Goal: Task Accomplishment & Management: Complete application form

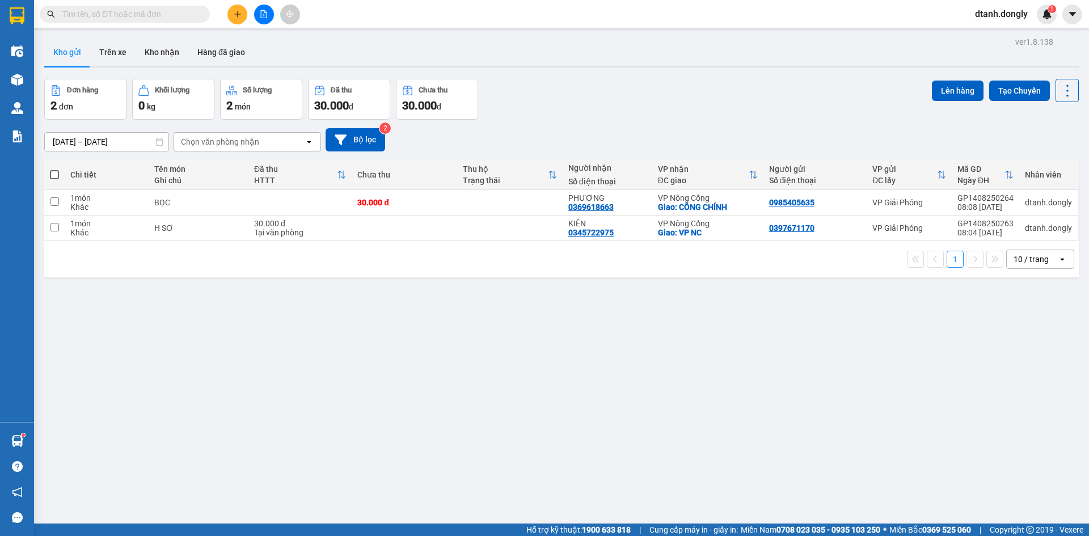
click at [51, 172] on span at bounding box center [54, 174] width 9 height 9
click at [54, 169] on input "checkbox" at bounding box center [54, 169] width 0 height 0
checkbox input "true"
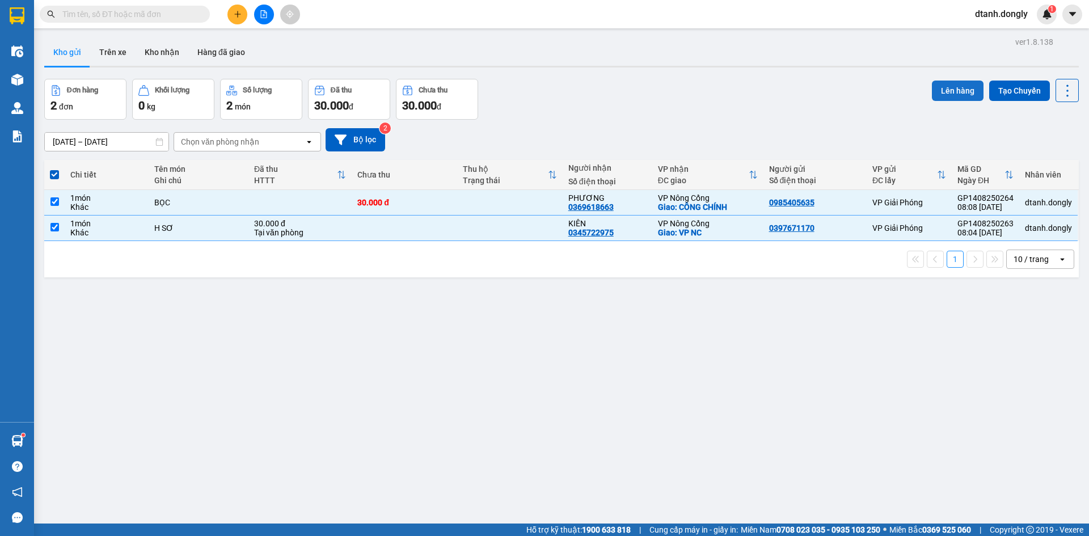
click at [952, 89] on button "Lên hàng" at bounding box center [958, 91] width 52 height 20
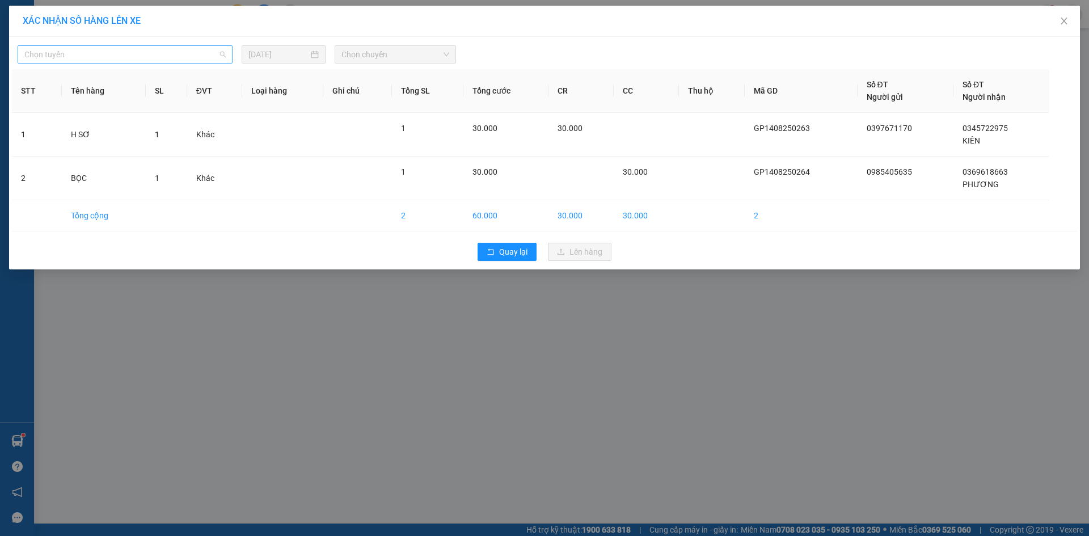
click at [208, 54] on span "Chọn tuyến" at bounding box center [124, 54] width 201 height 17
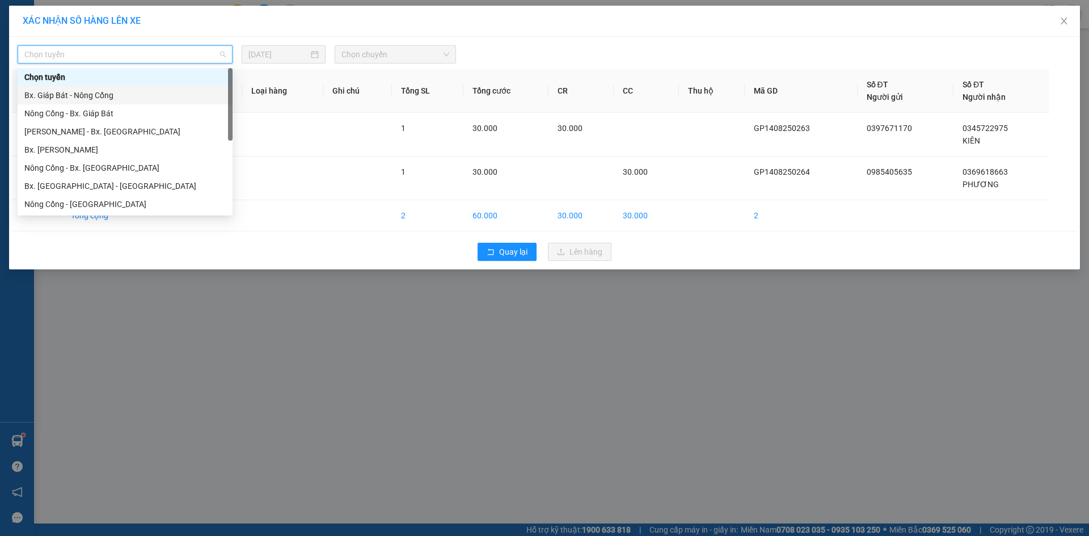
drag, startPoint x: 181, startPoint y: 94, endPoint x: 298, endPoint y: 87, distance: 117.6
click at [182, 94] on div "Bx. Giáp Bát - Nông Cống" at bounding box center [124, 95] width 201 height 12
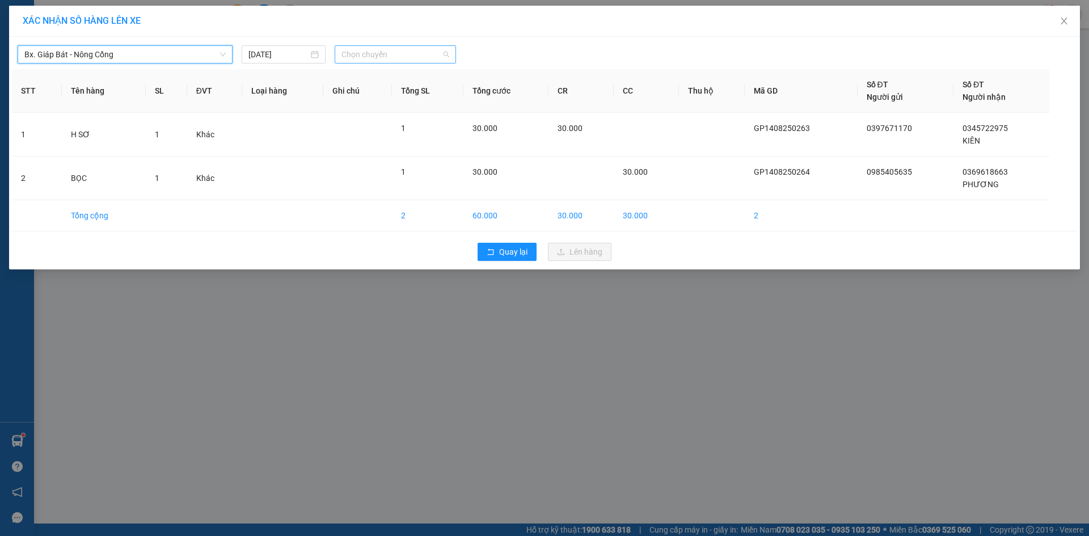
click at [443, 53] on span "Chọn chuyến" at bounding box center [396, 54] width 108 height 17
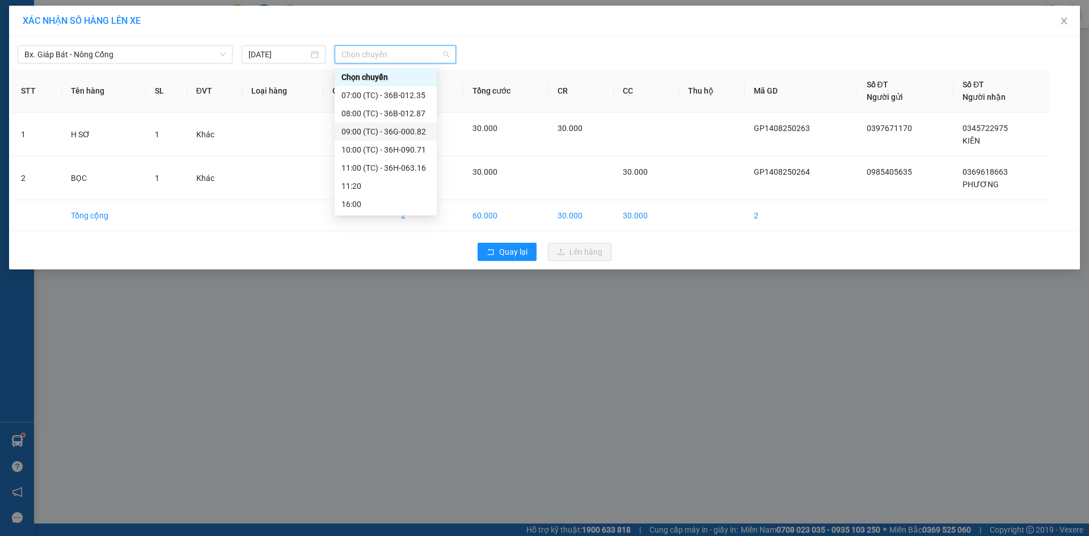
click at [405, 125] on div "09:00 (TC) - 36G-000.82" at bounding box center [386, 132] width 102 height 18
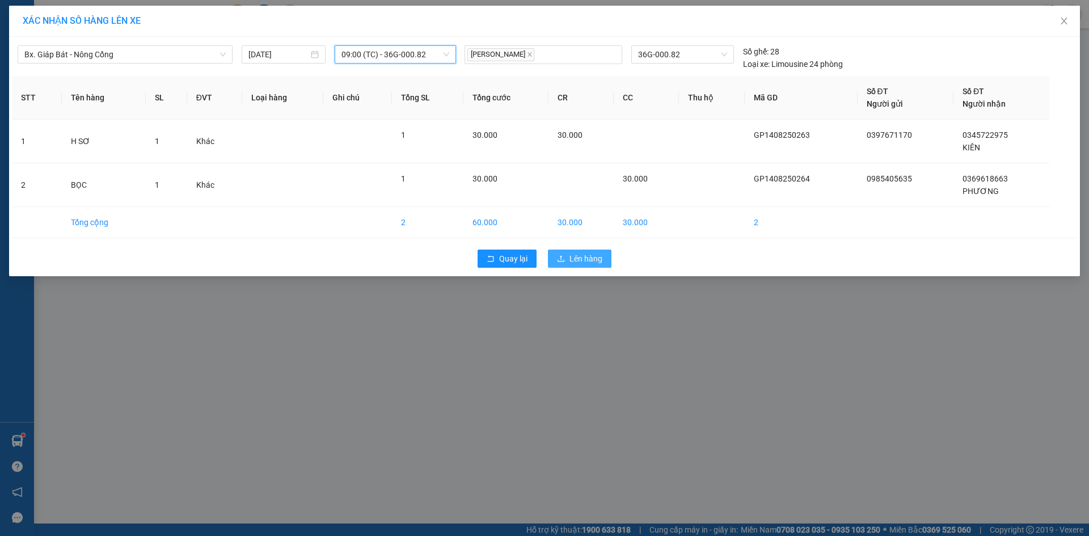
click at [564, 257] on icon "upload" at bounding box center [561, 259] width 8 height 8
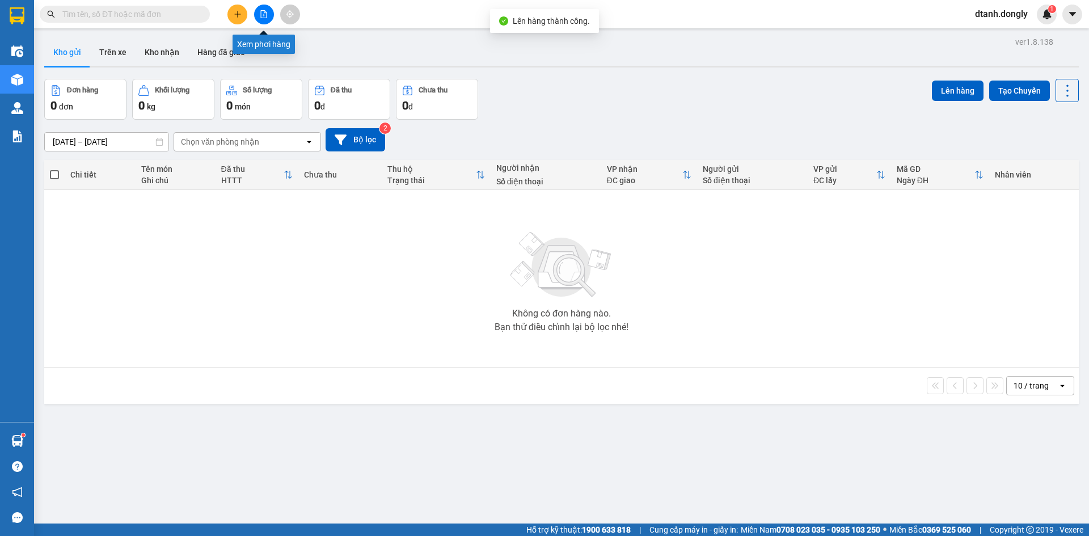
click at [260, 12] on icon "file-add" at bounding box center [264, 14] width 8 height 8
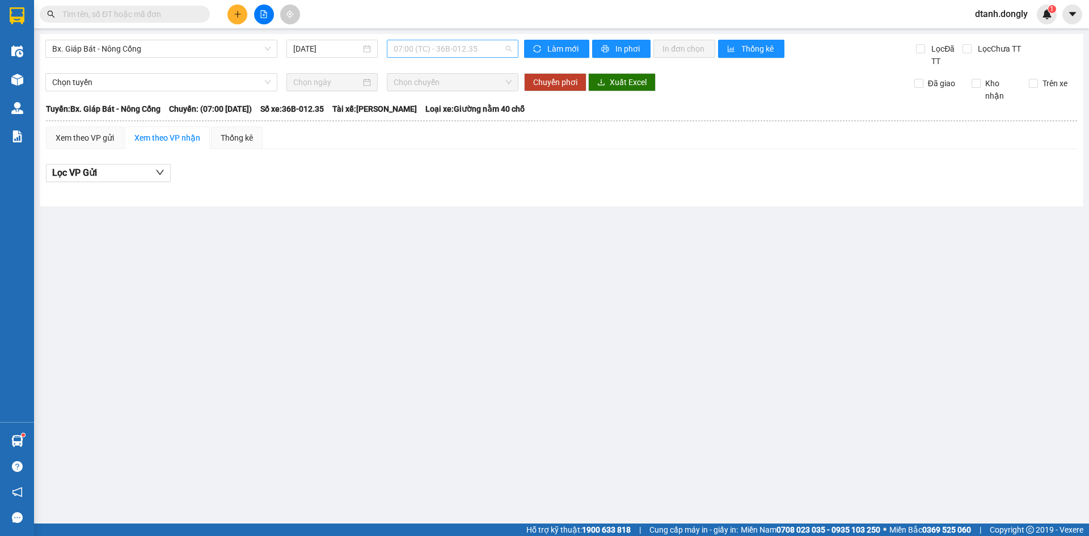
click at [507, 49] on span "07:00 (TC) - 36B-012.35" at bounding box center [453, 48] width 118 height 17
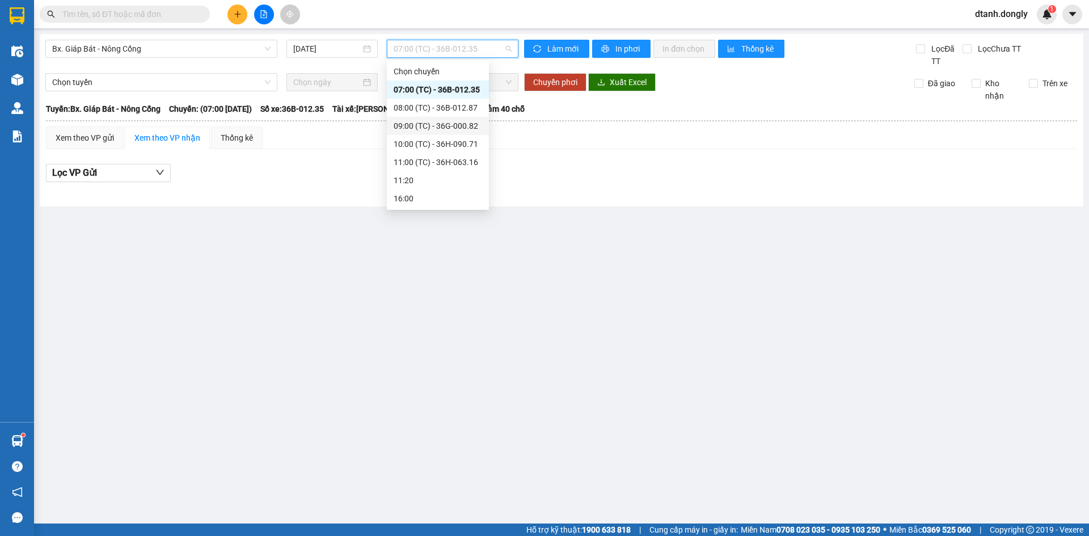
click at [453, 125] on div "09:00 (TC) - 36G-000.82" at bounding box center [438, 126] width 89 height 12
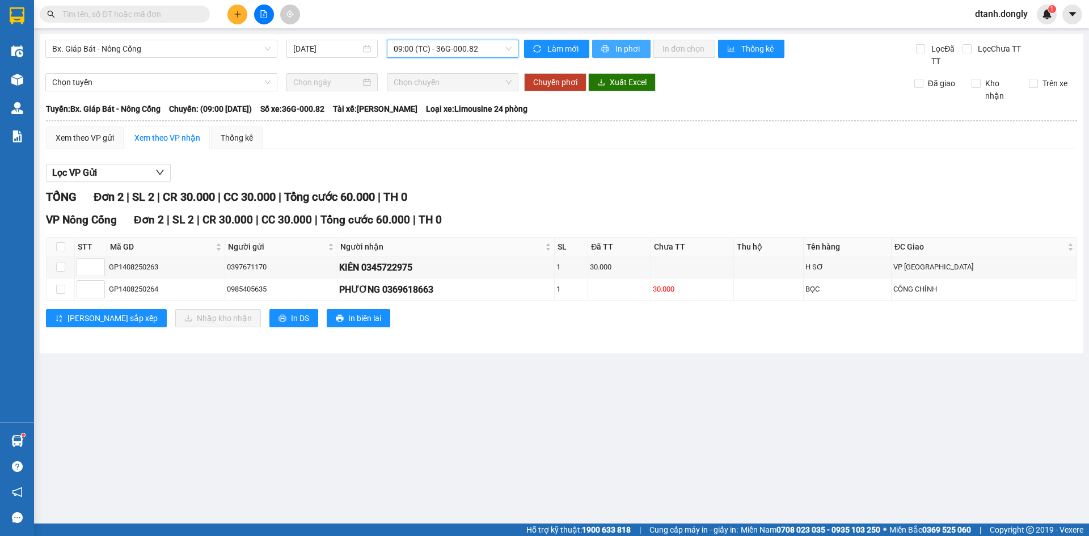
click at [625, 50] on span "In phơi" at bounding box center [629, 49] width 26 height 12
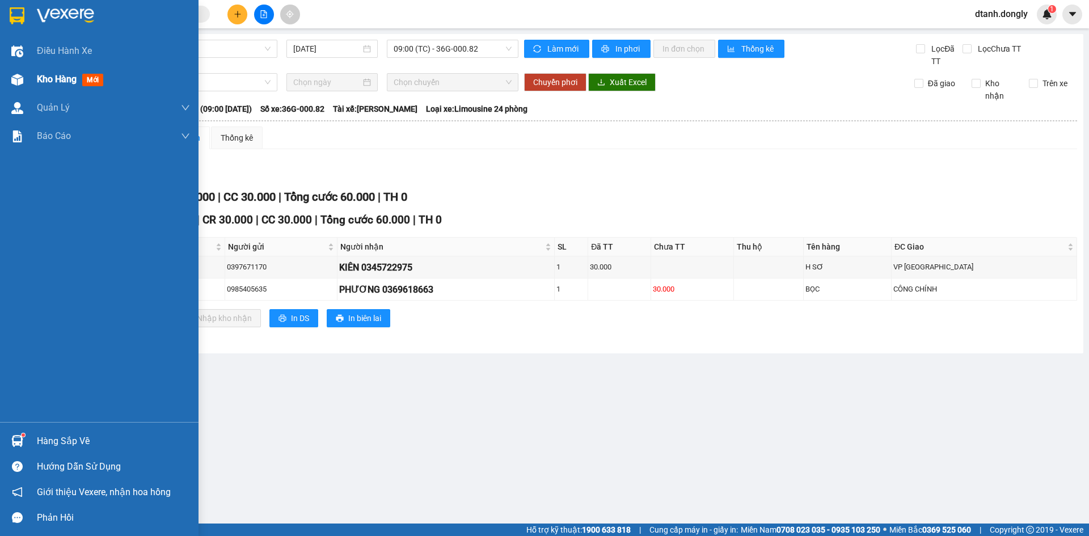
click at [44, 76] on span "Kho hàng" at bounding box center [57, 79] width 40 height 11
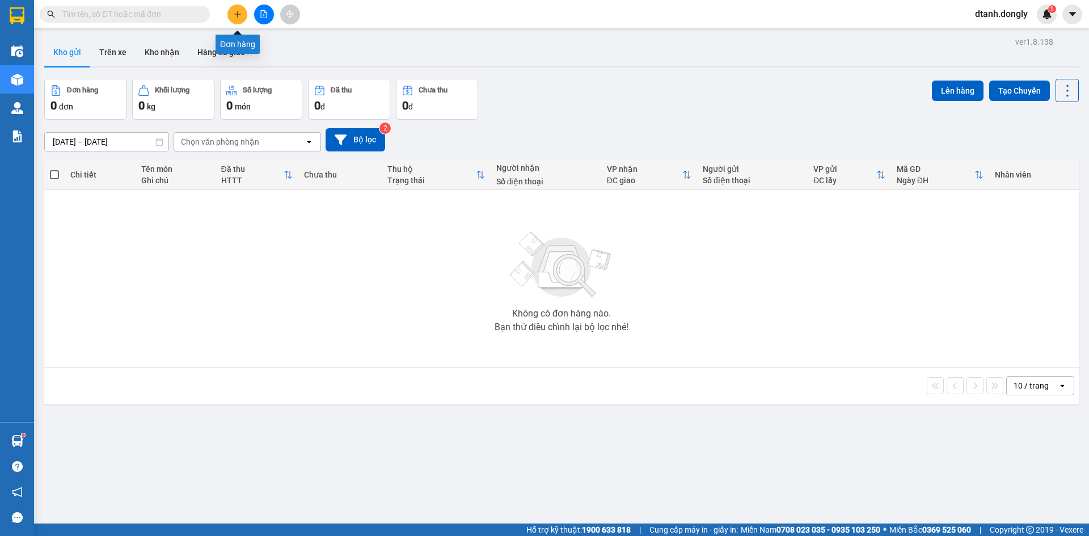
click at [241, 16] on icon "plus" at bounding box center [238, 14] width 8 height 8
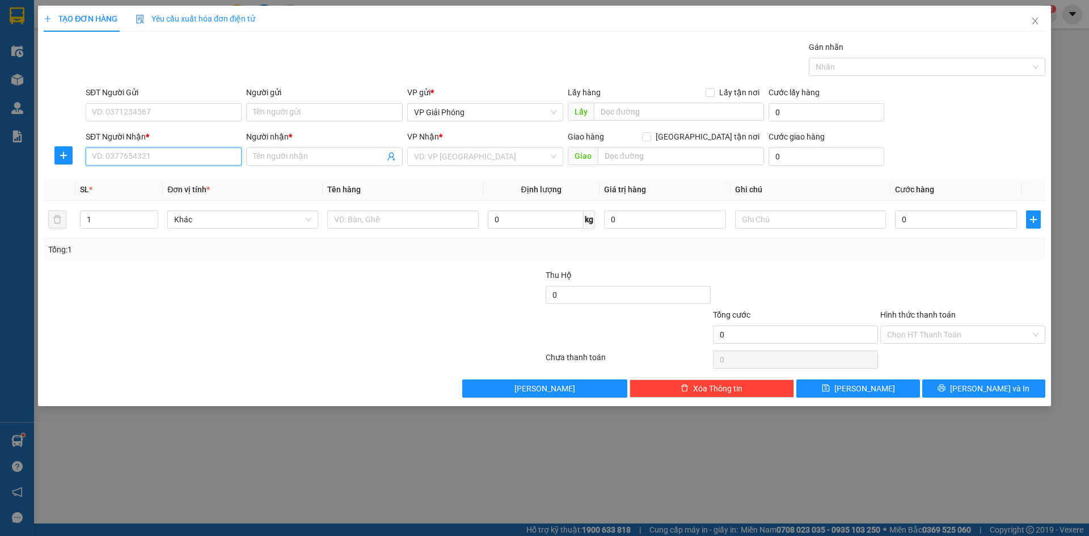
click at [144, 161] on input "SĐT Người Nhận *" at bounding box center [164, 157] width 156 height 18
click at [146, 110] on input "SĐT Người Gửi" at bounding box center [164, 112] width 156 height 18
type input "0983383555"
click at [153, 155] on input "SĐT Người Nhận *" at bounding box center [164, 157] width 156 height 18
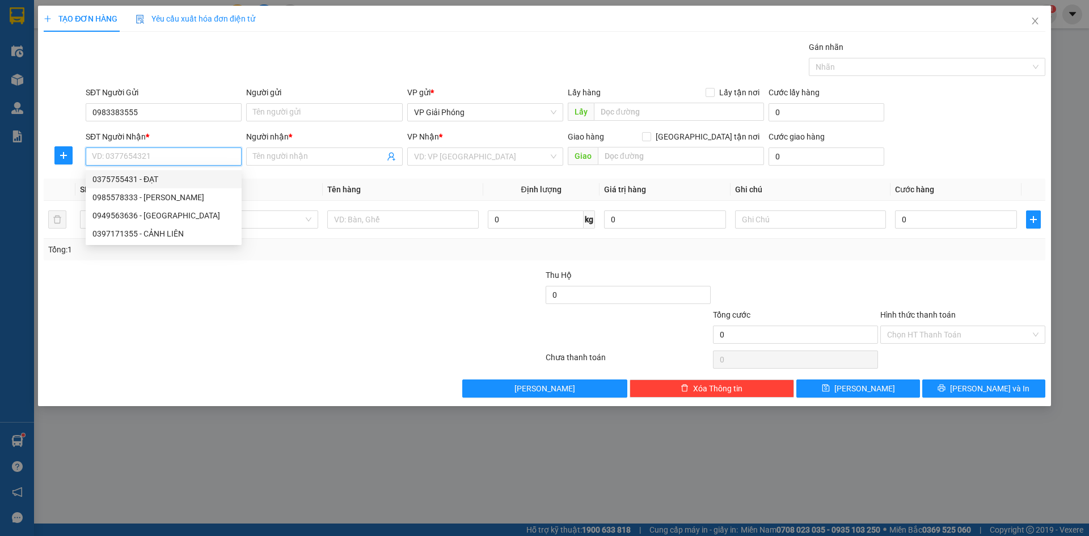
click at [146, 176] on div "0375755431 - ĐẠT" at bounding box center [163, 179] width 142 height 12
type input "0375755431"
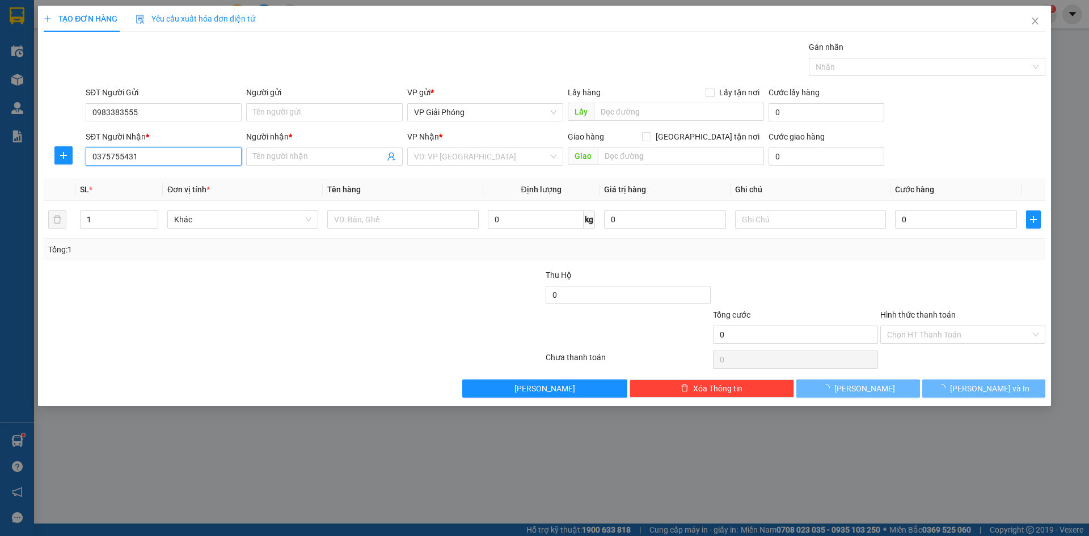
type input "ĐẠT"
checkbox input "true"
type input "[GEOGRAPHIC_DATA]"
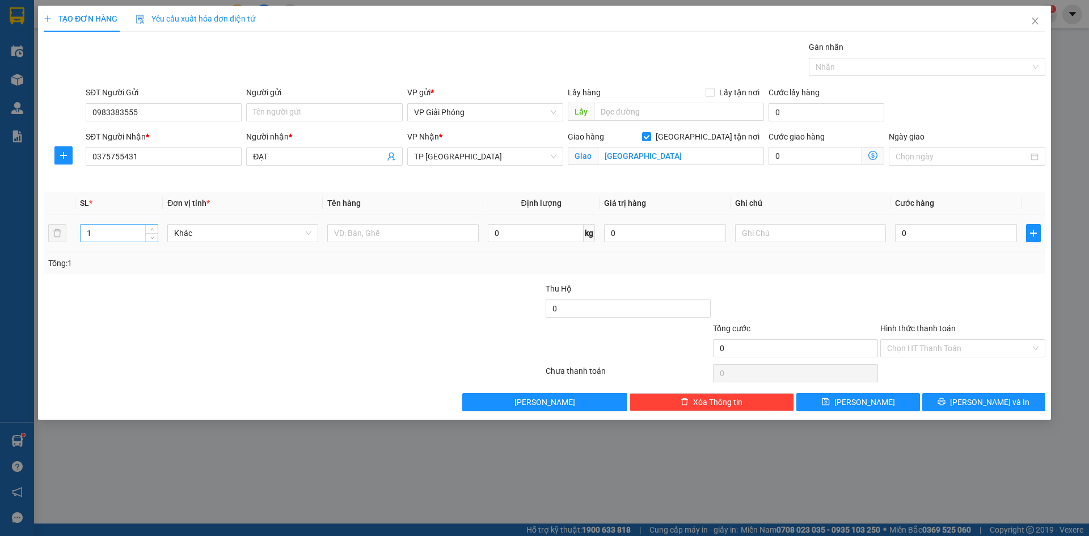
click at [116, 230] on input "1" at bounding box center [119, 233] width 77 height 17
type input "9"
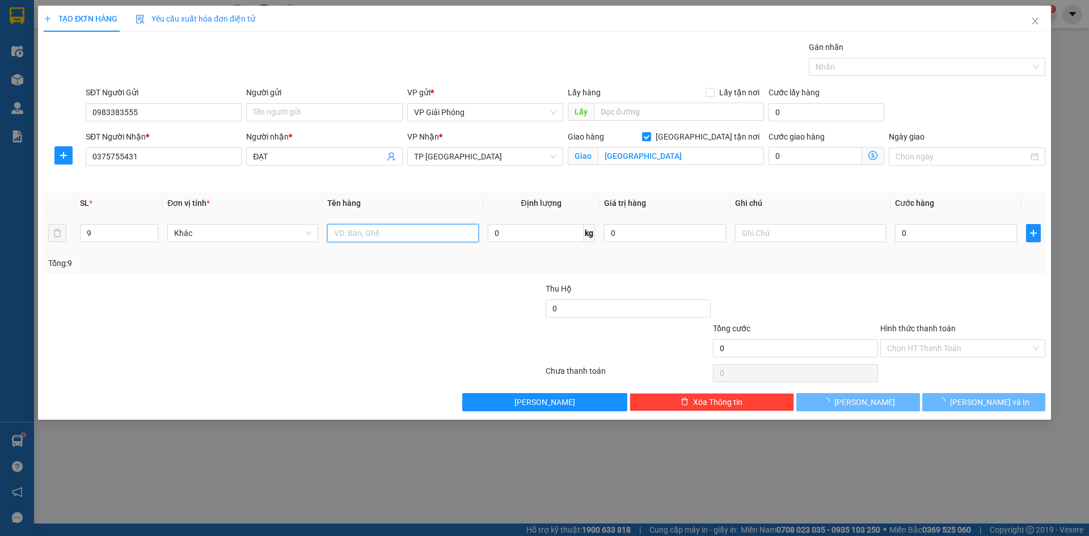
click at [348, 230] on input "text" at bounding box center [402, 233] width 151 height 18
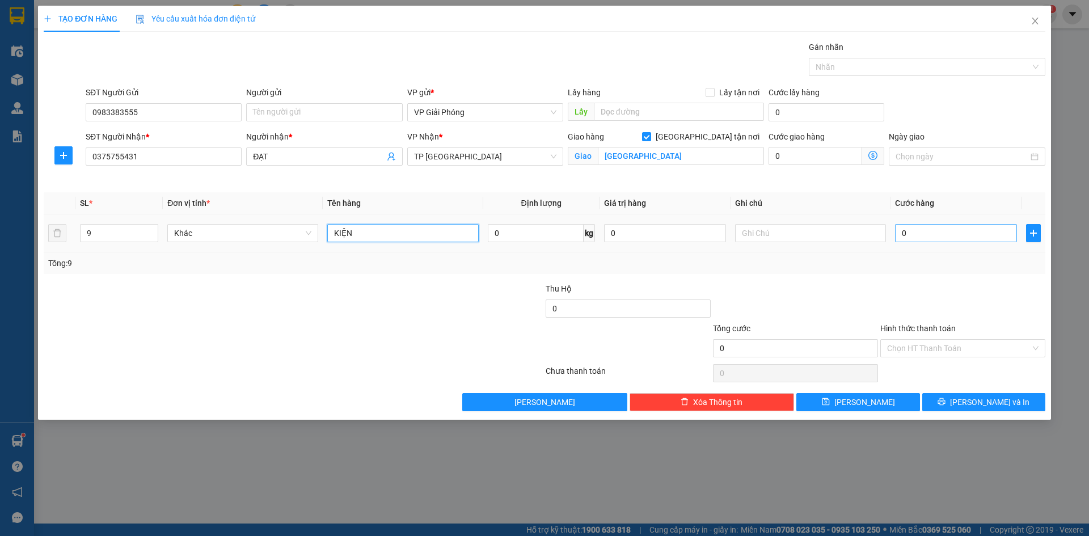
type input "KIỆN"
click at [906, 226] on input "0" at bounding box center [956, 233] width 122 height 18
type input "3"
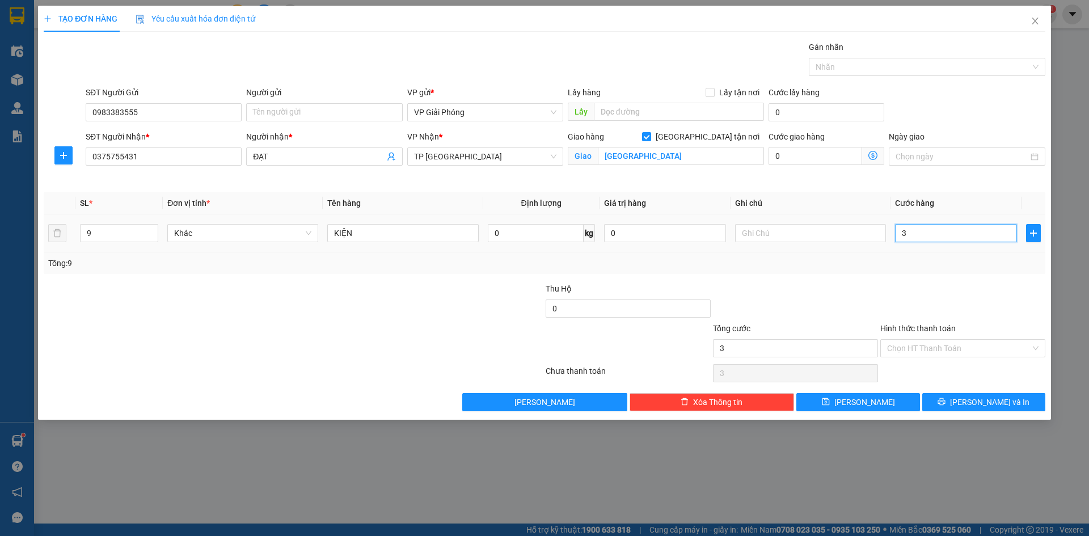
type input "30"
type input "300"
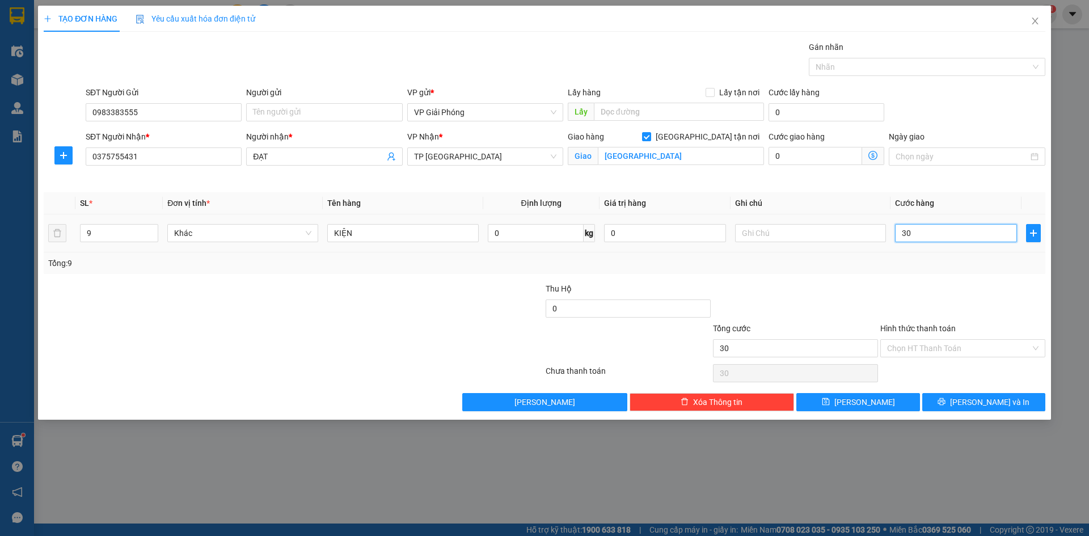
type input "300"
click at [853, 61] on div at bounding box center [922, 67] width 220 height 14
type input "300.000"
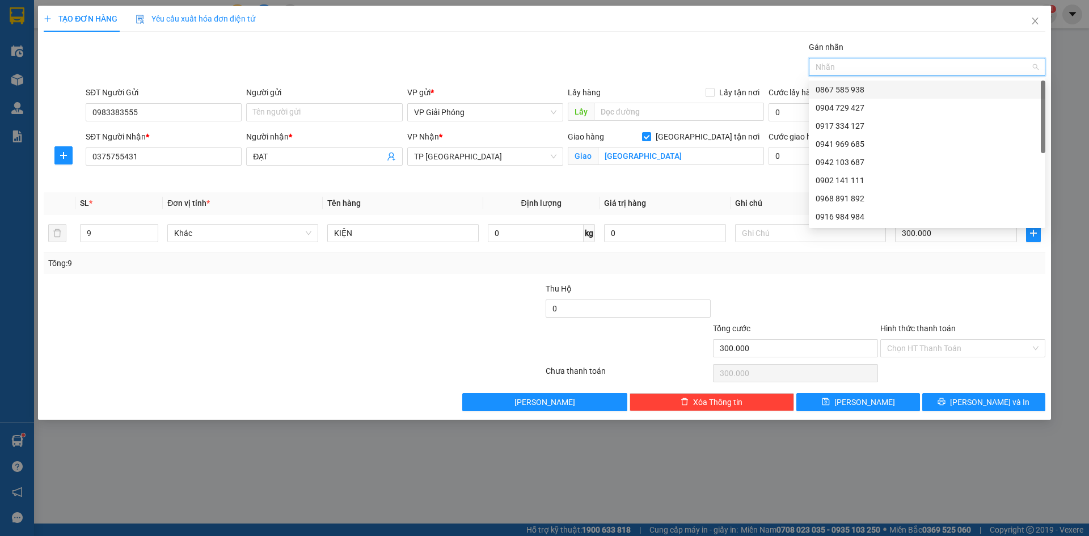
click at [868, 87] on div "0867 585 938" at bounding box center [927, 89] width 223 height 12
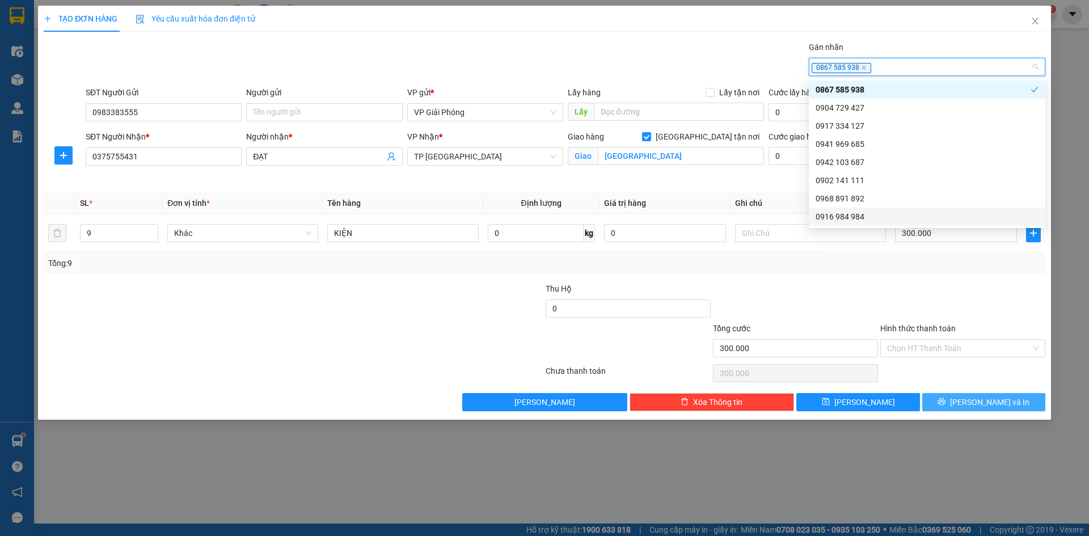
click at [974, 398] on button "[PERSON_NAME] và In" at bounding box center [984, 402] width 123 height 18
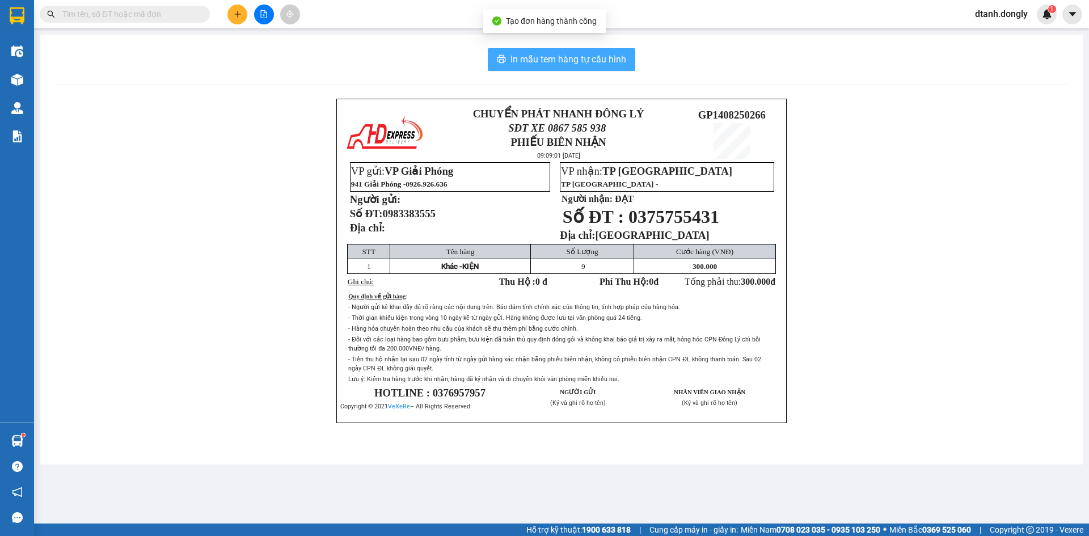
click at [574, 52] on span "In mẫu tem hàng tự cấu hình" at bounding box center [569, 59] width 116 height 14
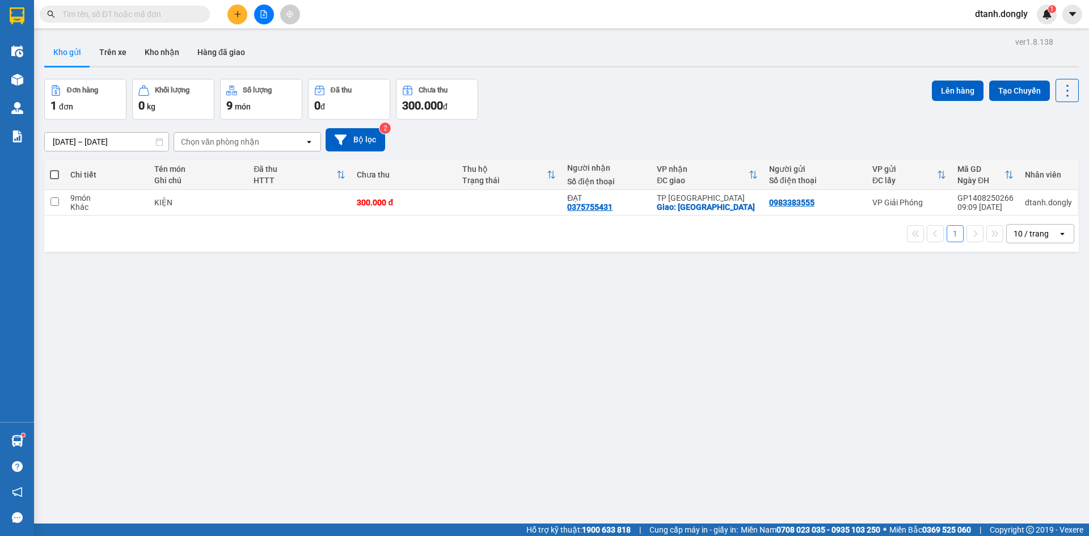
click at [1060, 233] on icon at bounding box center [1062, 234] width 4 height 2
click at [1031, 362] on span "100 / trang" at bounding box center [1027, 359] width 41 height 11
click at [1001, 367] on div "ver 1.8.138 Kho gửi Trên xe Kho nhận Hàng đã giao Đơn hàng 1 đơn Khối lượng 0 k…" at bounding box center [562, 302] width 1044 height 536
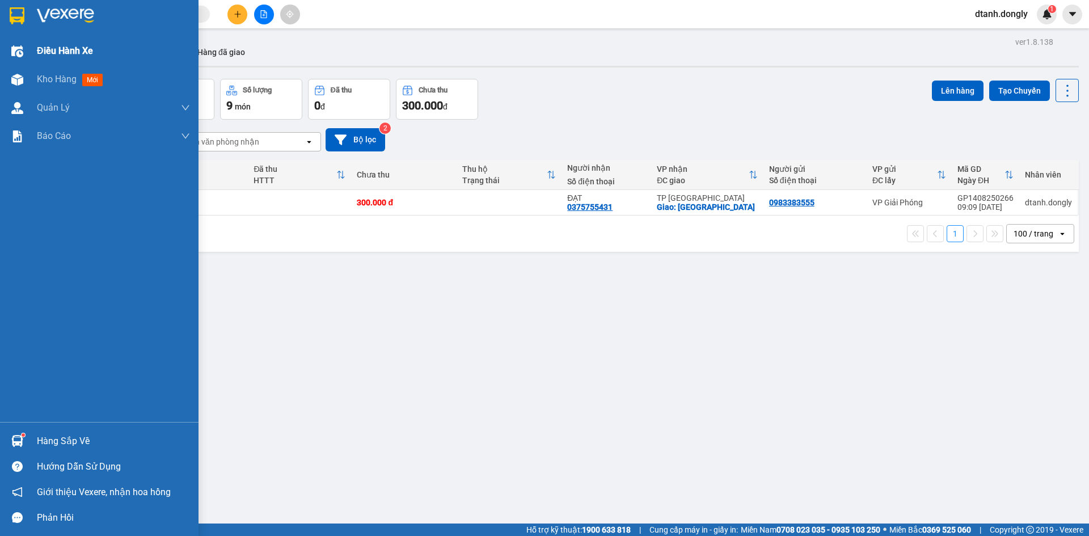
click at [48, 48] on span "Điều hành xe" at bounding box center [65, 51] width 56 height 14
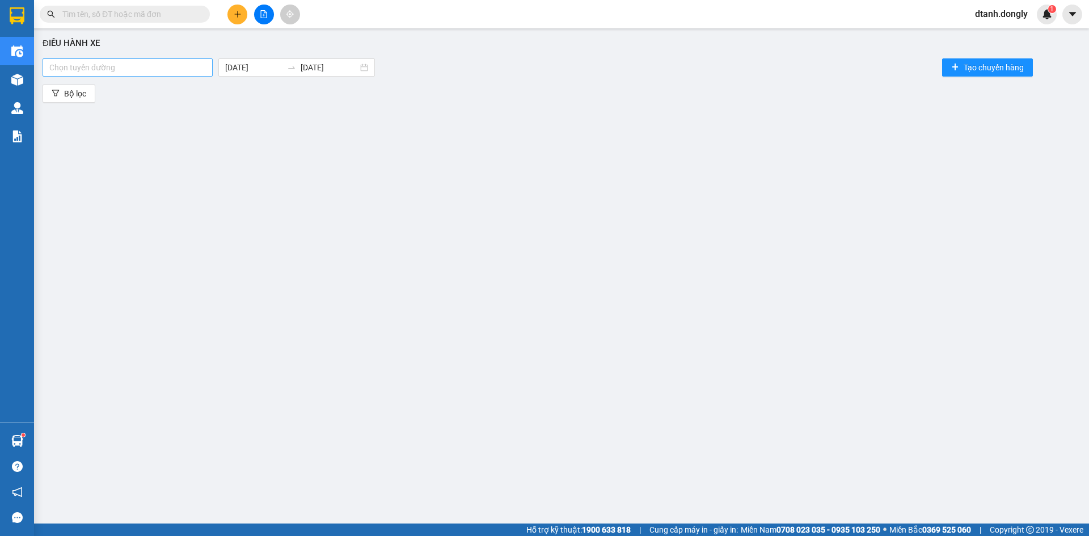
click at [201, 68] on div at bounding box center [127, 68] width 165 height 14
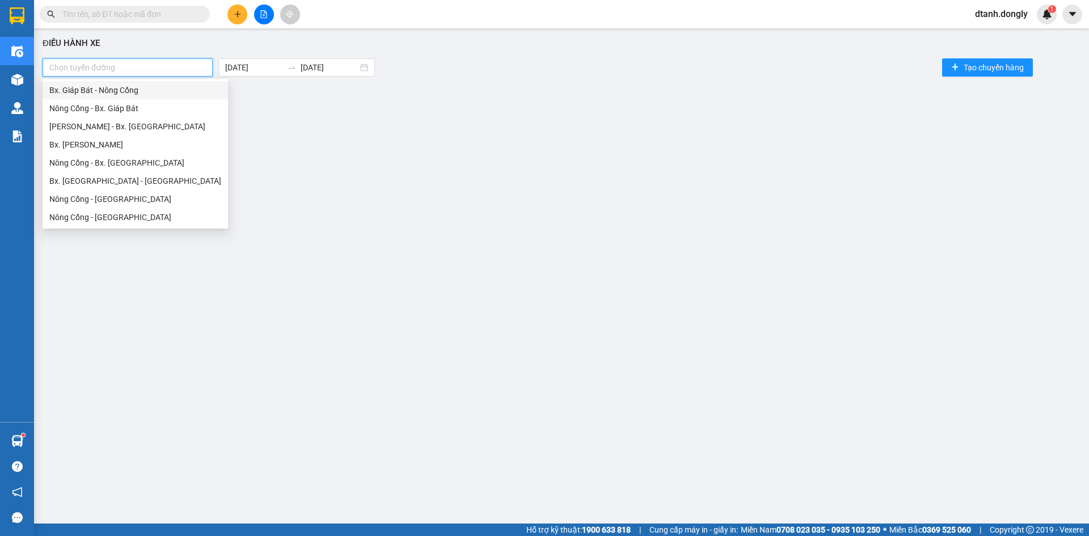
drag, startPoint x: 178, startPoint y: 85, endPoint x: 191, endPoint y: 98, distance: 18.5
click at [178, 86] on div "Bx. Giáp Bát - Nông Cống" at bounding box center [135, 90] width 172 height 12
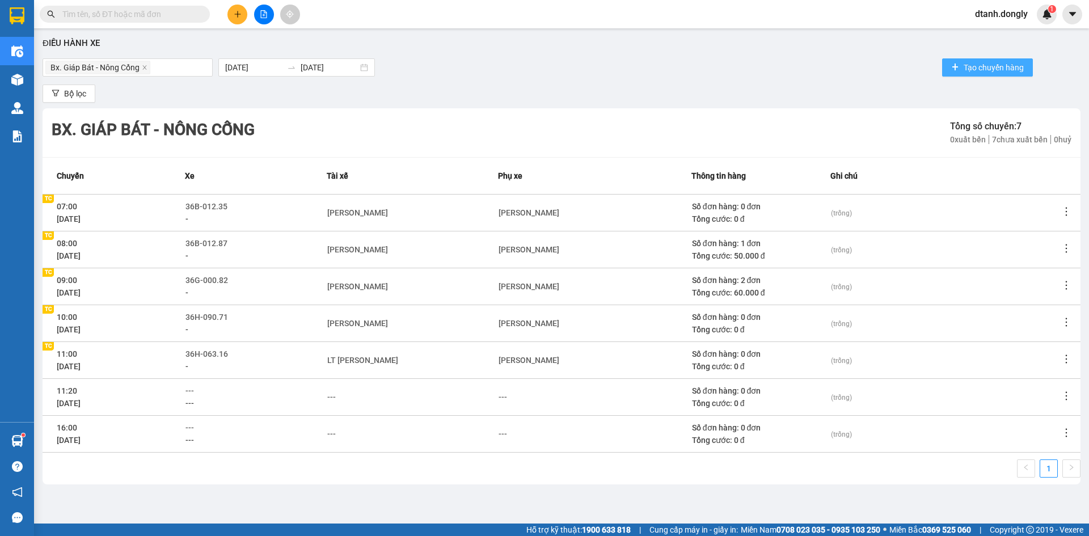
click at [987, 65] on span "Tạo chuyến hàng" at bounding box center [994, 67] width 60 height 12
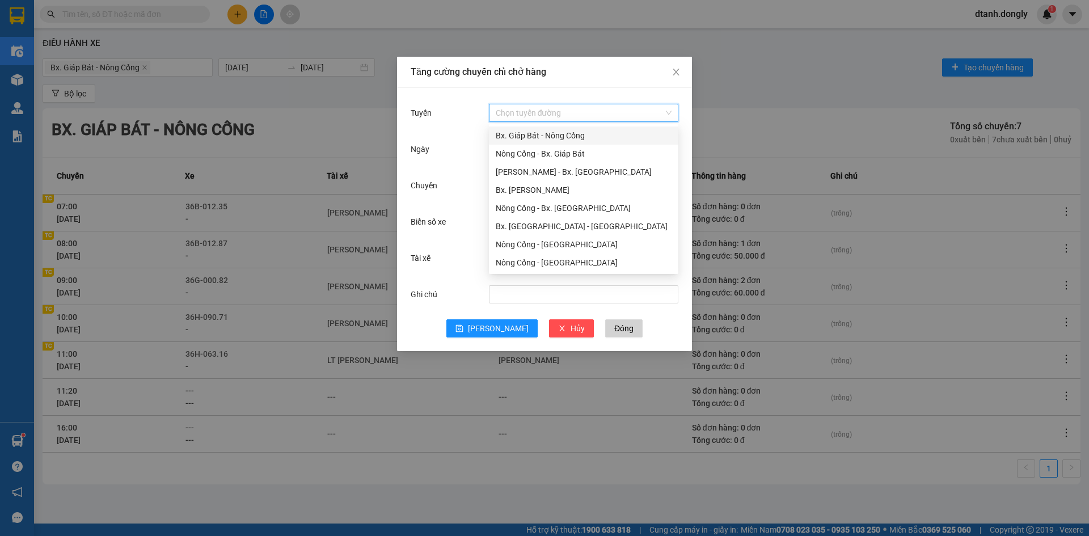
click at [561, 108] on input "Tuyến" at bounding box center [580, 112] width 168 height 17
click at [557, 132] on div "Bx. Giáp Bát - Nông Cống" at bounding box center [584, 135] width 176 height 12
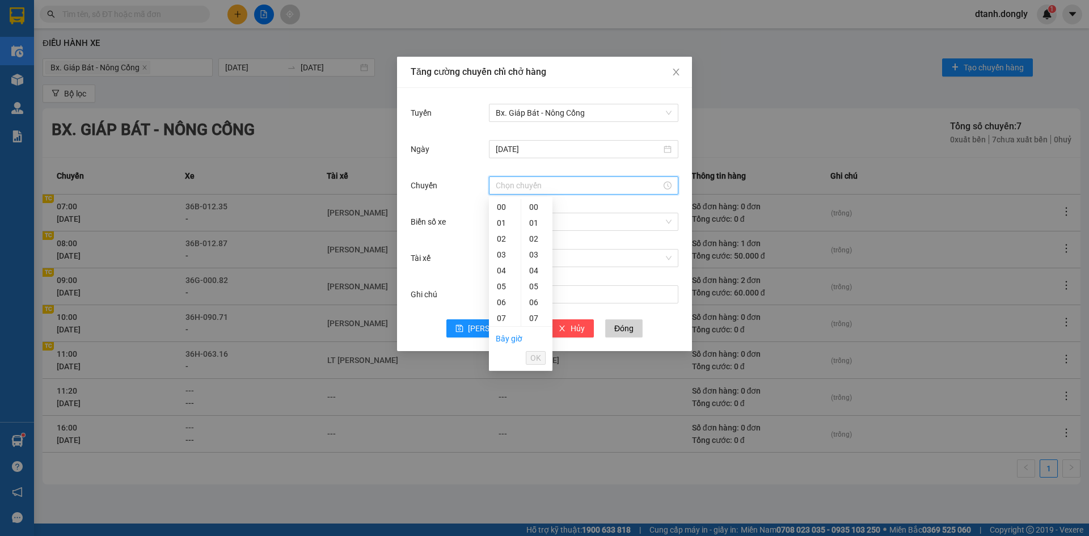
click at [559, 184] on input "Chuyến" at bounding box center [579, 185] width 166 height 12
click at [506, 224] on div "12" at bounding box center [505, 228] width 32 height 16
type input "12:00"
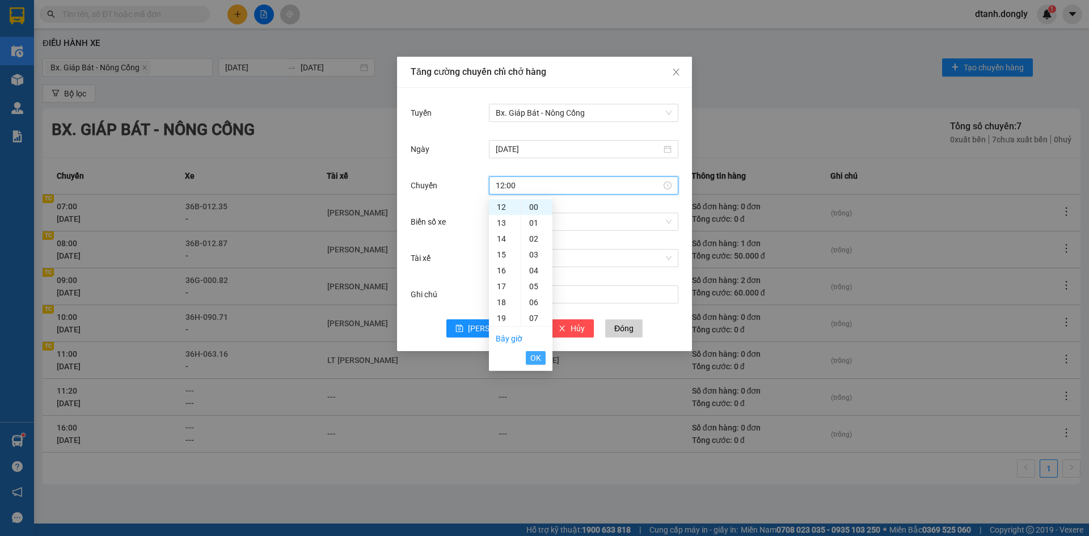
click at [537, 355] on span "OK" at bounding box center [536, 358] width 11 height 12
click at [543, 222] on input "Biển số xe" at bounding box center [580, 221] width 168 height 17
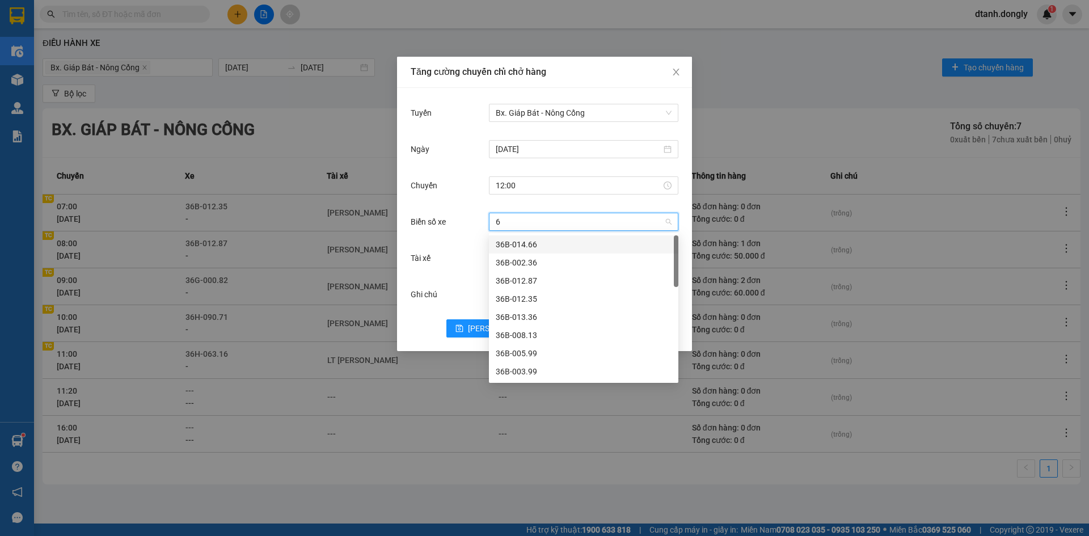
type input "67"
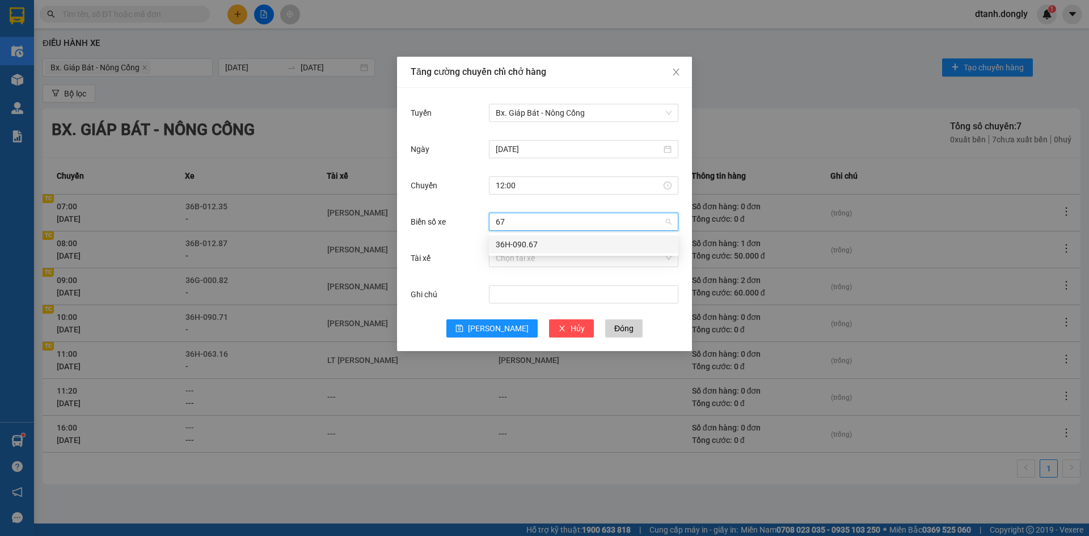
click at [541, 245] on div "36H-090.67" at bounding box center [584, 244] width 176 height 12
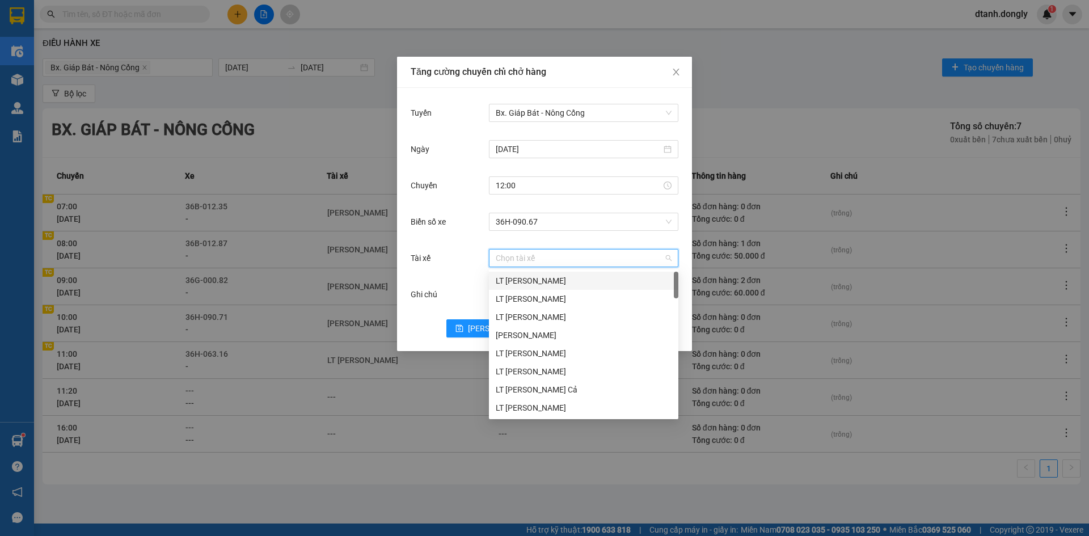
click at [522, 255] on input "Tài xế" at bounding box center [580, 258] width 168 height 17
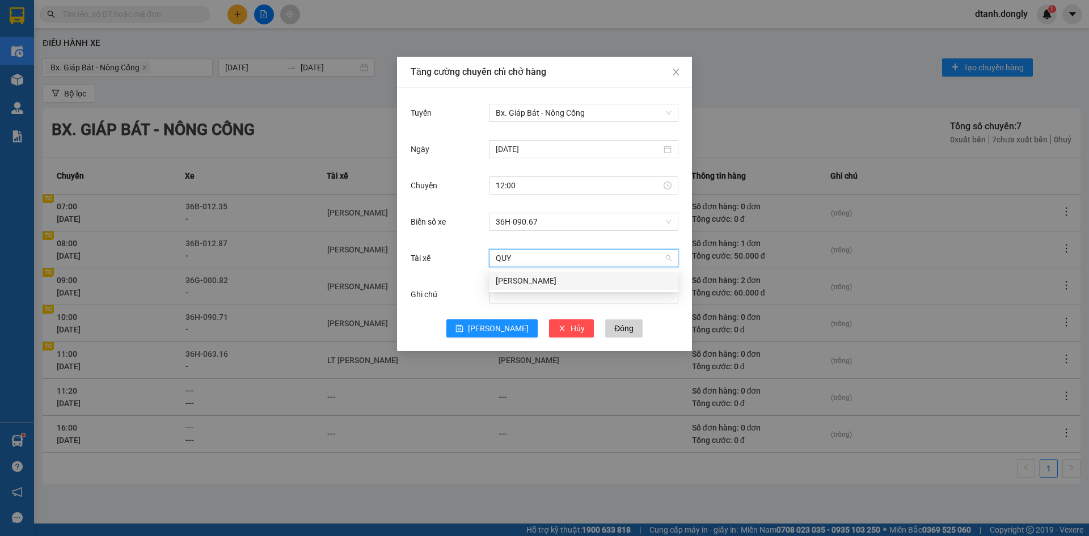
type input "QUYÊ"
click at [528, 280] on div "[PERSON_NAME]" at bounding box center [584, 281] width 176 height 12
click at [493, 331] on span "[PERSON_NAME]" at bounding box center [498, 328] width 61 height 12
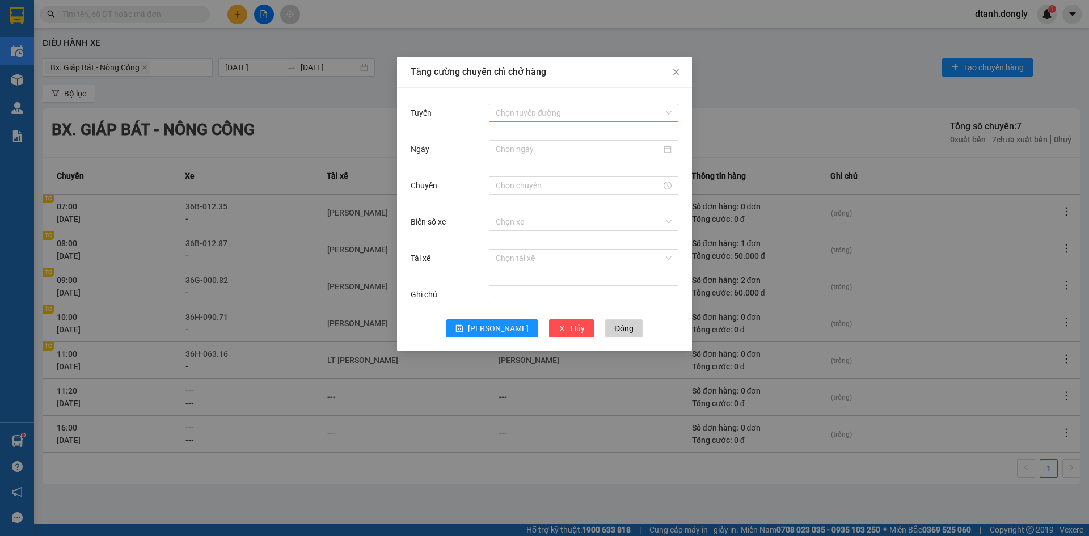
click at [553, 107] on input "Tuyến" at bounding box center [580, 112] width 168 height 17
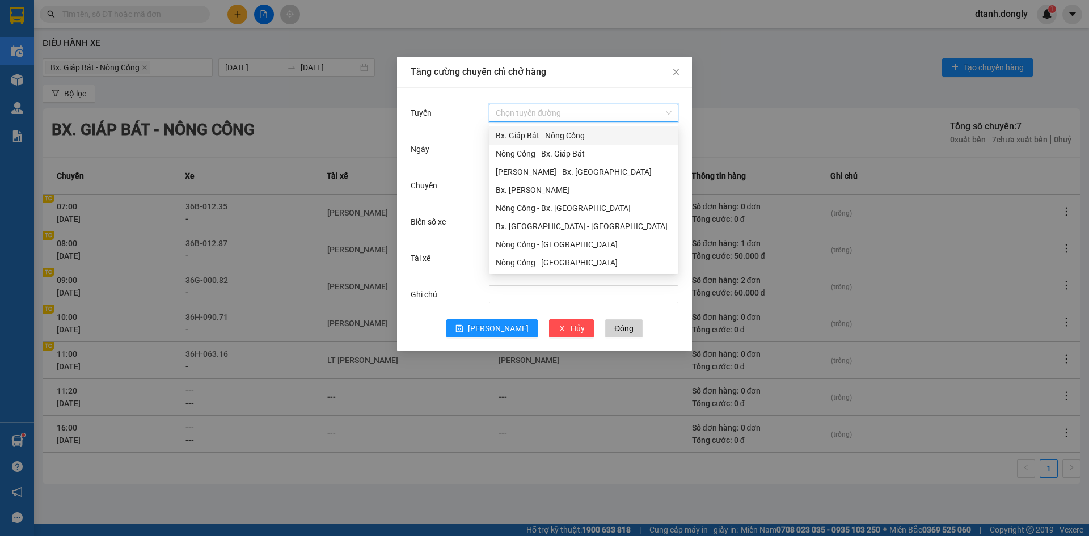
click at [561, 133] on div "Bx. Giáp Bát - Nông Cống" at bounding box center [584, 135] width 176 height 12
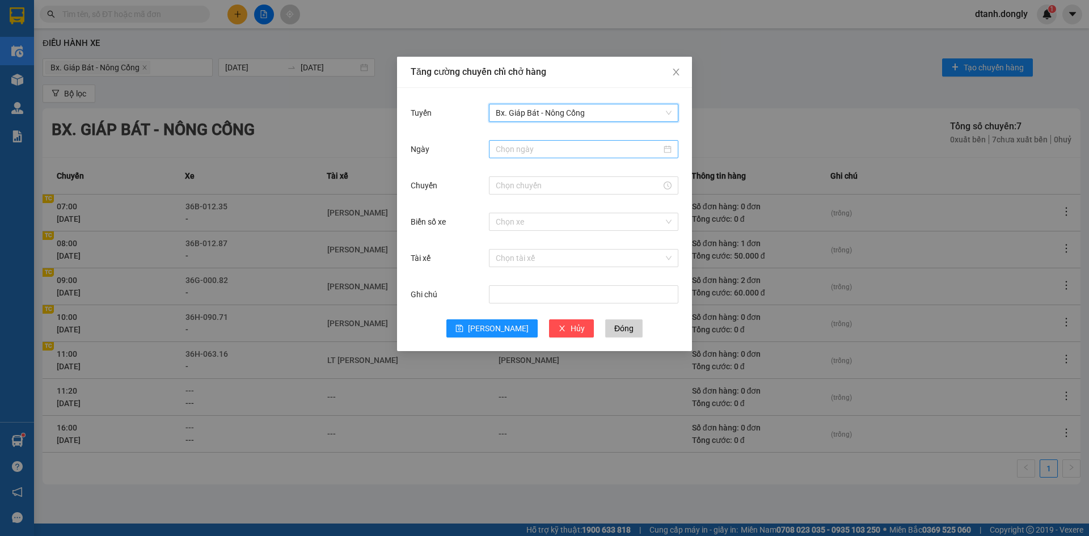
click at [548, 148] on input "Ngày" at bounding box center [579, 149] width 166 height 12
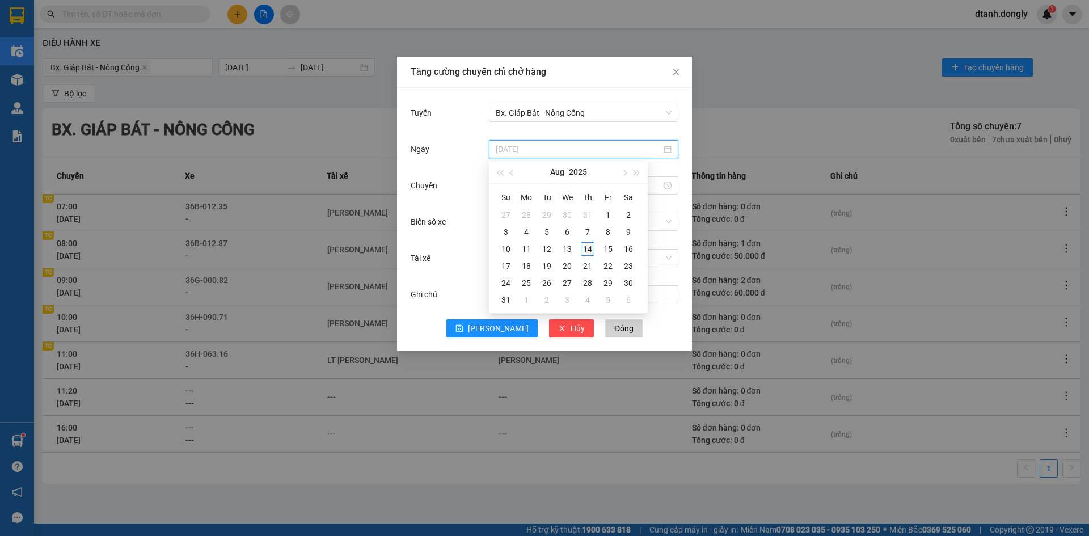
type input "[DATE]"
click at [590, 251] on div "14" at bounding box center [588, 249] width 14 height 14
click at [562, 188] on input "Chuyến" at bounding box center [579, 185] width 166 height 12
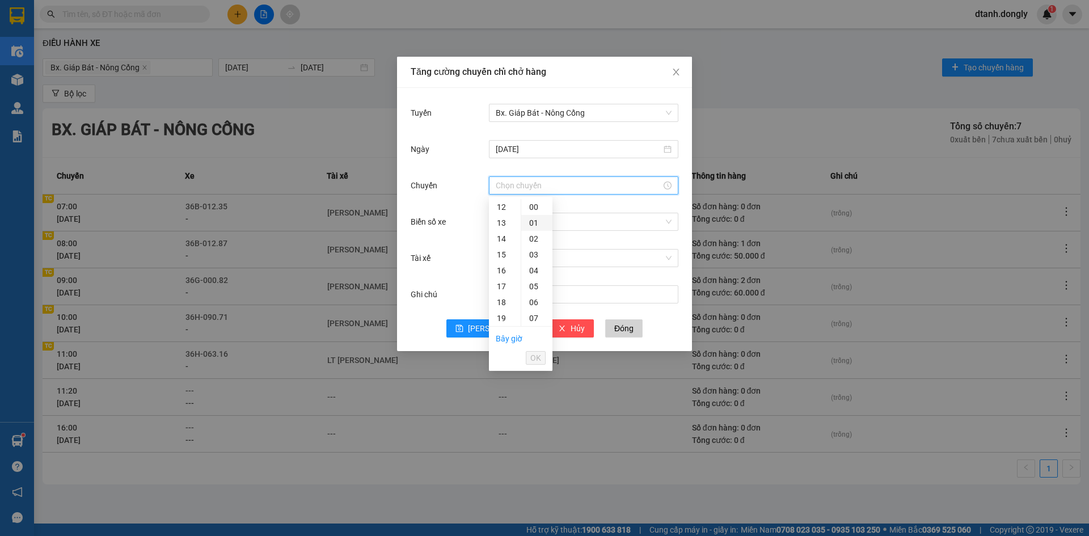
drag, startPoint x: 502, startPoint y: 209, endPoint x: 524, endPoint y: 220, distance: 24.6
click at [502, 208] on div "12" at bounding box center [505, 207] width 32 height 16
drag, startPoint x: 530, startPoint y: 279, endPoint x: 531, endPoint y: 287, distance: 7.4
click at [531, 279] on div "15" at bounding box center [536, 275] width 31 height 16
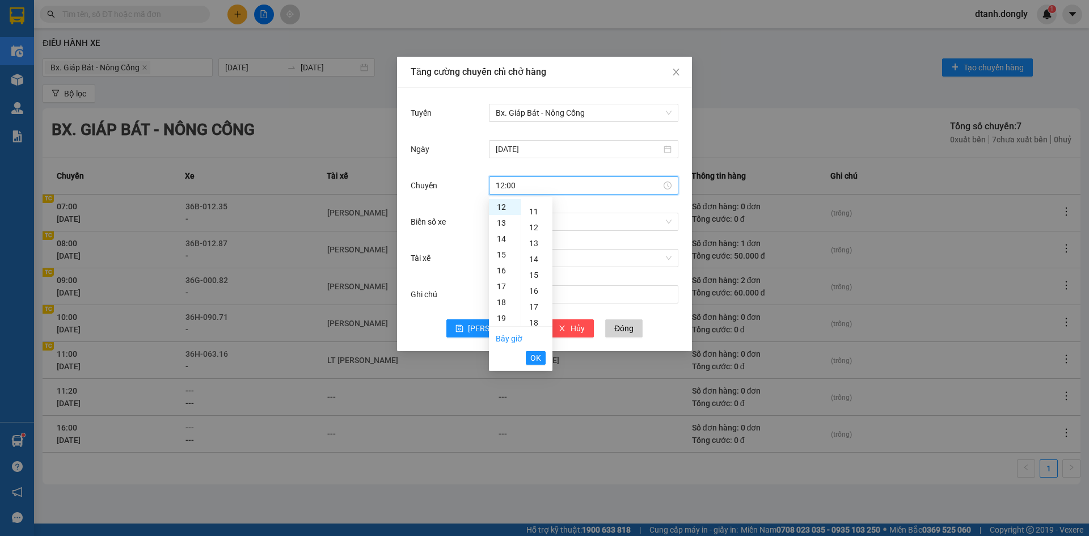
type input "12:15"
drag, startPoint x: 532, startPoint y: 362, endPoint x: 534, endPoint y: 356, distance: 6.3
click at [532, 361] on span "OK" at bounding box center [536, 358] width 11 height 12
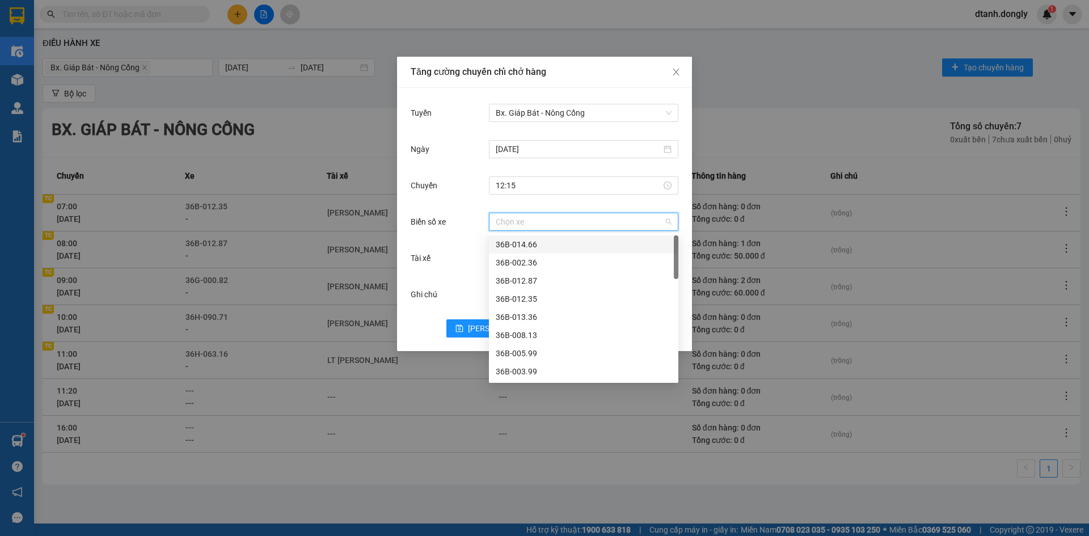
click at [509, 220] on input "Biển số xe" at bounding box center [580, 221] width 168 height 17
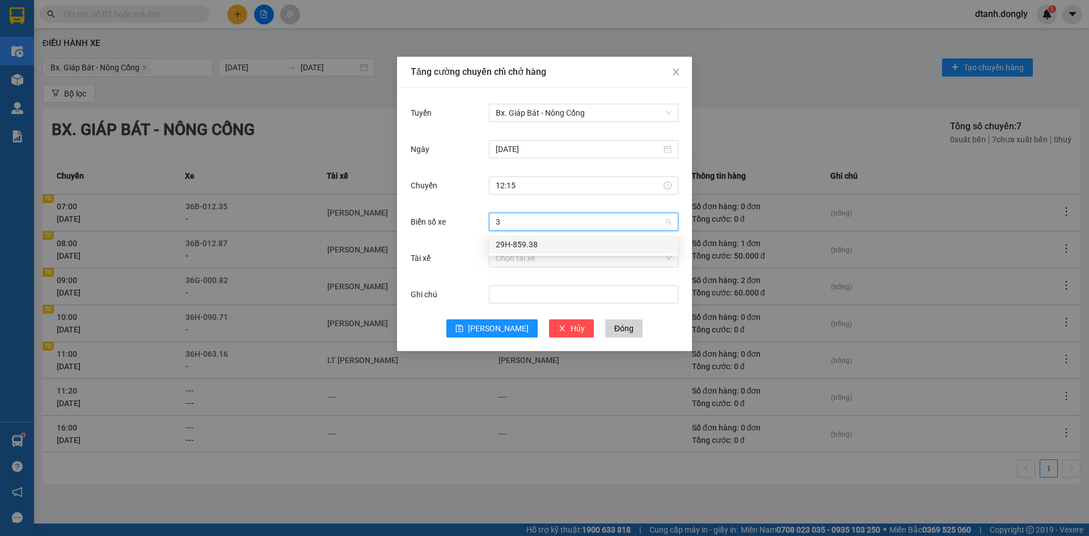
type input "38"
click at [523, 242] on div "29H-859.38" at bounding box center [584, 244] width 176 height 12
click at [526, 256] on input "Tài xế" at bounding box center [580, 258] width 168 height 17
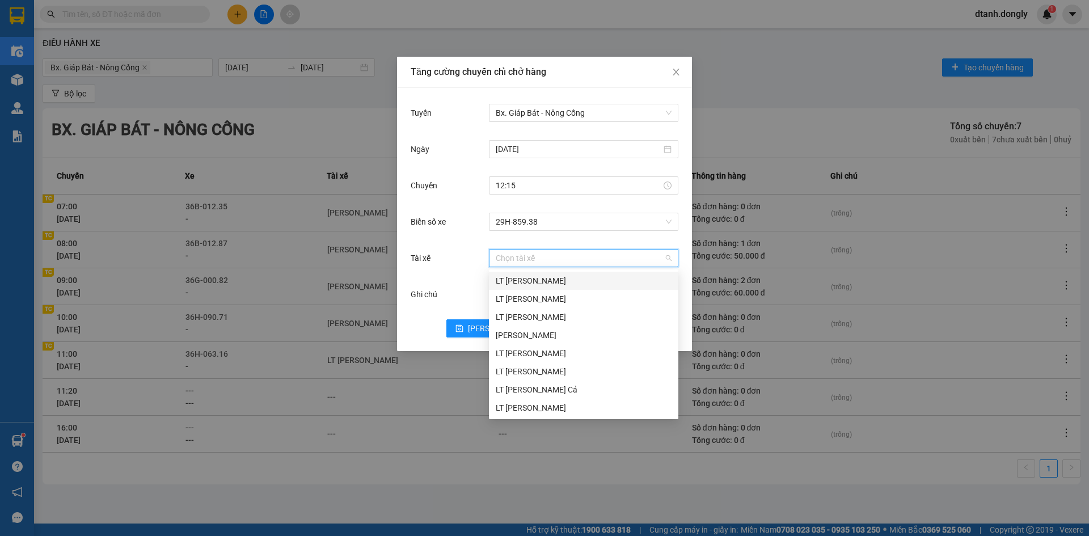
click at [569, 258] on input "Tài xế" at bounding box center [580, 258] width 168 height 17
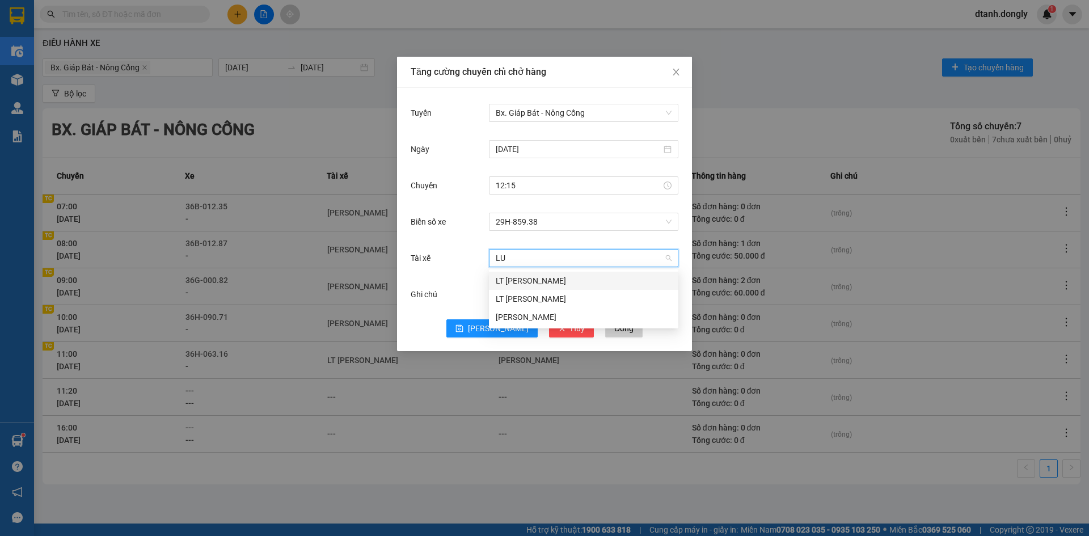
type input "LUO"
click at [541, 314] on div "[PERSON_NAME]" at bounding box center [584, 317] width 176 height 12
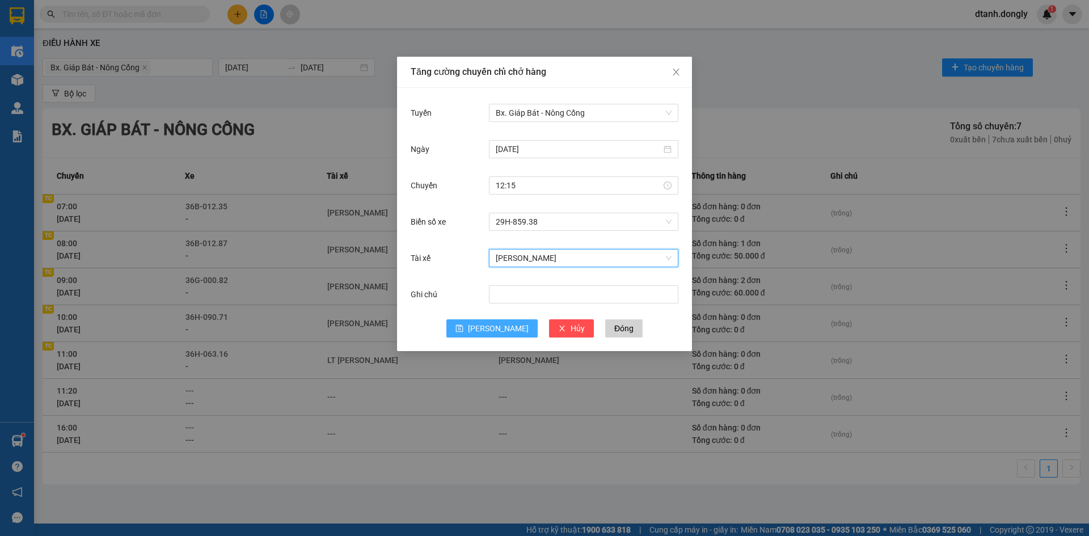
click at [499, 331] on span "[PERSON_NAME]" at bounding box center [498, 328] width 61 height 12
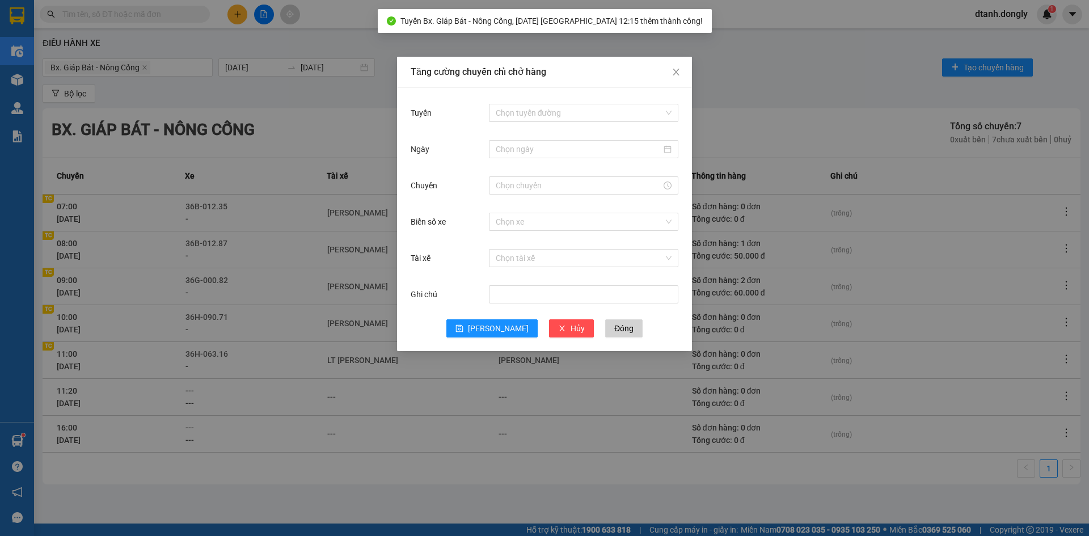
click at [571, 453] on div "Tăng cường chuyến chỉ chở hàng Tuyến Chọn tuyến đường Ngày Chuyến Biển số xe Ch…" at bounding box center [544, 268] width 1089 height 536
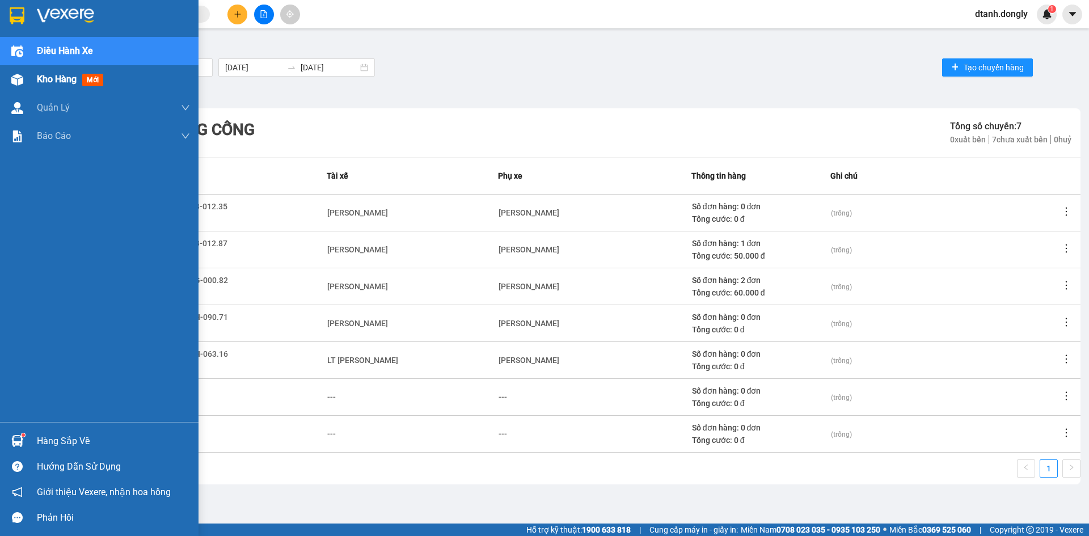
click at [43, 78] on span "Kho hàng" at bounding box center [57, 79] width 40 height 11
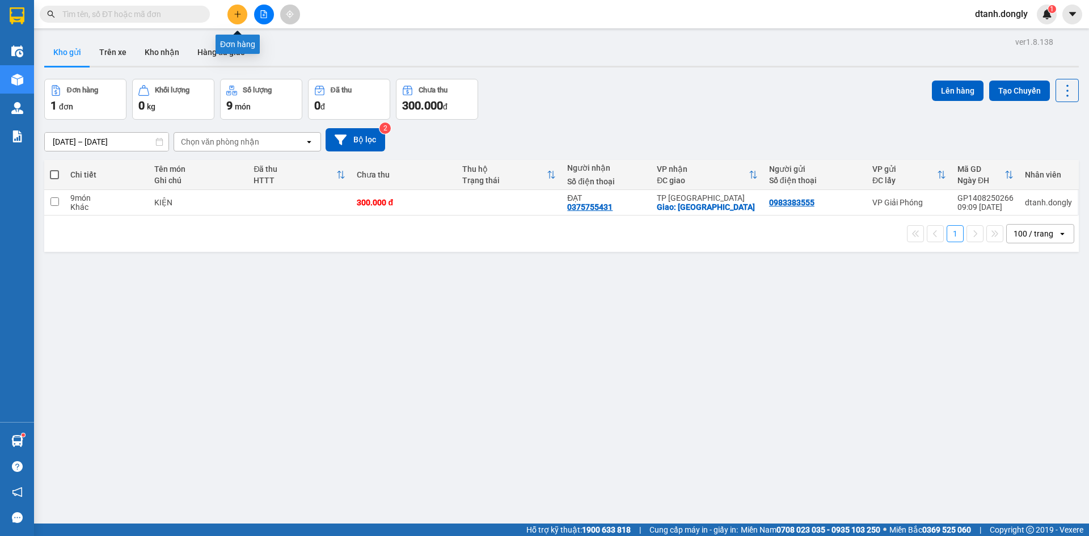
click at [234, 16] on icon "plus" at bounding box center [238, 14] width 8 height 8
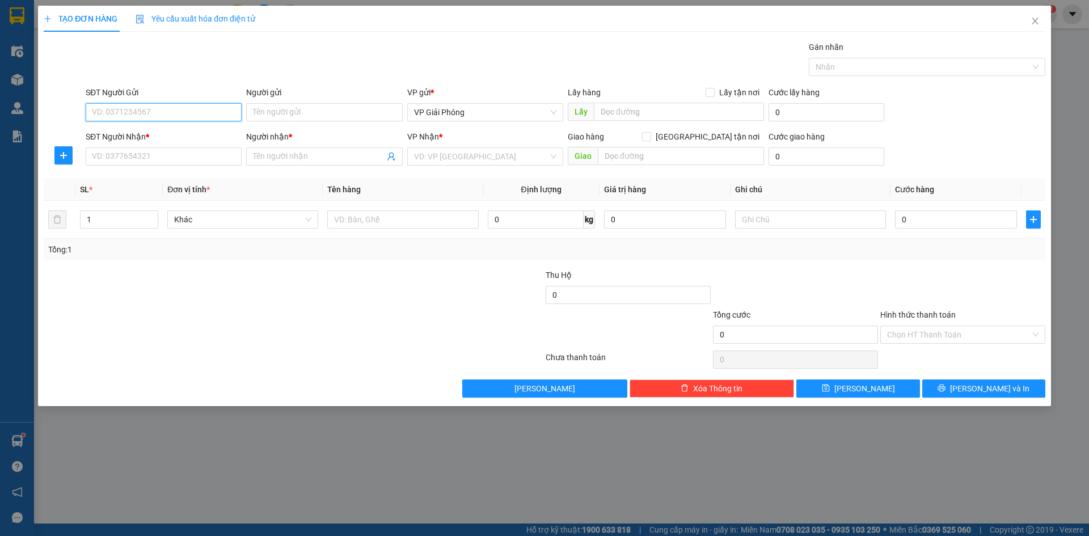
click at [174, 117] on input "SĐT Người Gửi" at bounding box center [164, 112] width 156 height 18
type input "0967079729"
click at [152, 159] on input "SĐT Người Nhận *" at bounding box center [164, 157] width 156 height 18
type input "0969184880"
click at [297, 156] on input "Người nhận *" at bounding box center [318, 156] width 131 height 12
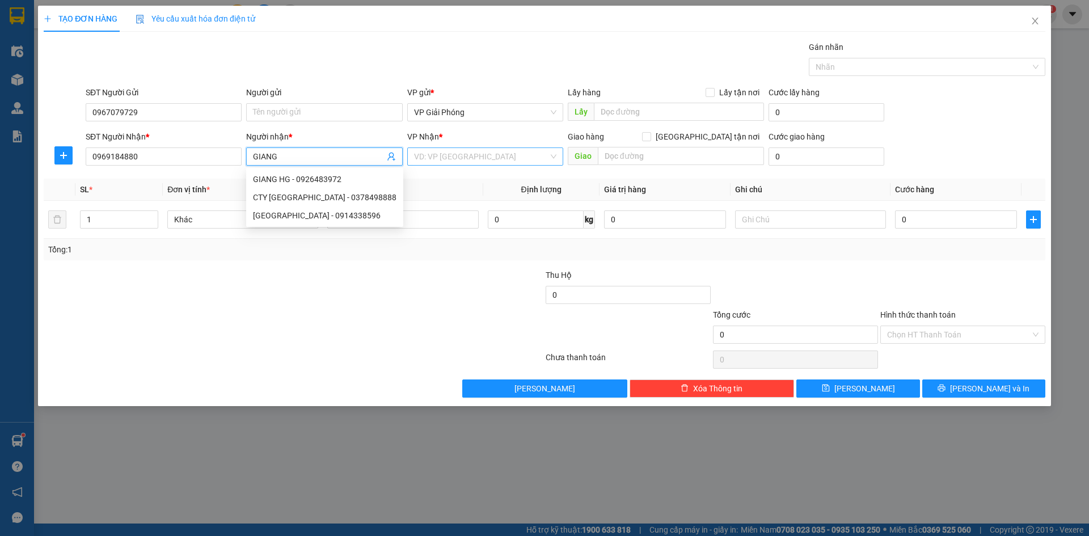
type input "GIANG"
drag, startPoint x: 465, startPoint y: 148, endPoint x: 461, endPoint y: 155, distance: 7.9
click at [465, 151] on input "search" at bounding box center [481, 156] width 134 height 17
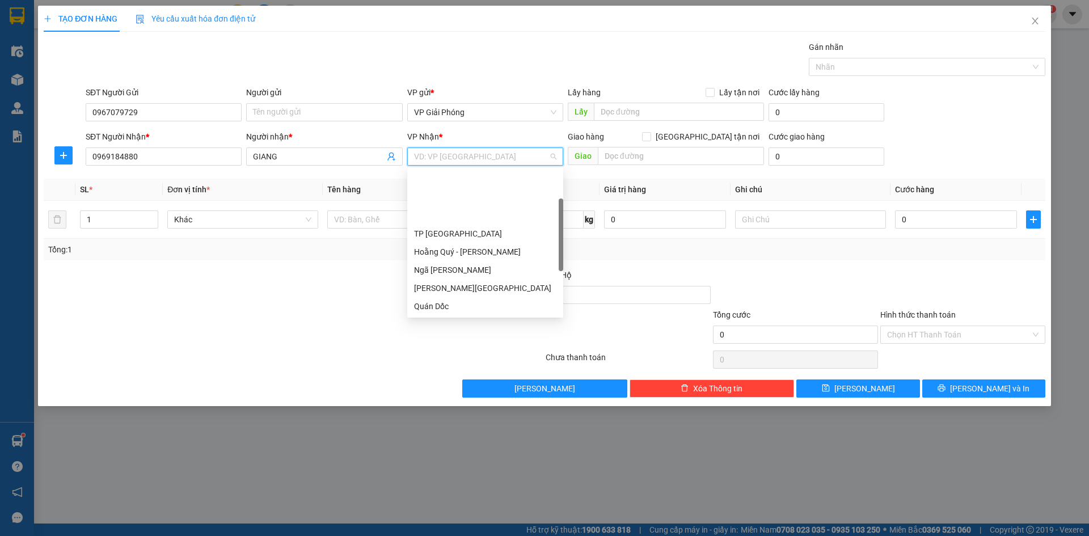
scroll to position [159, 0]
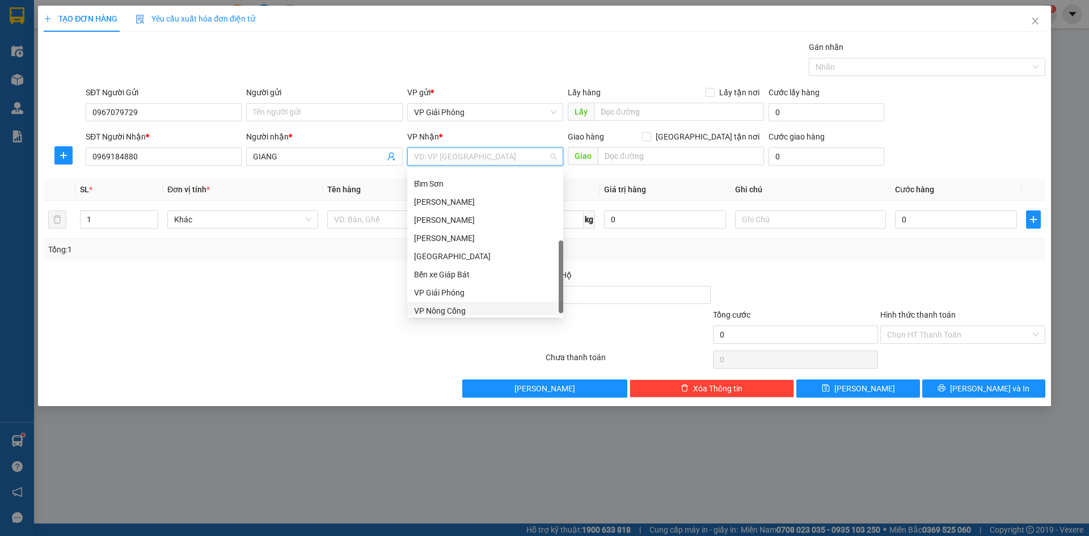
drag, startPoint x: 481, startPoint y: 304, endPoint x: 541, endPoint y: 262, distance: 73.4
click at [482, 303] on div "VP Nông Cống" at bounding box center [485, 311] width 156 height 18
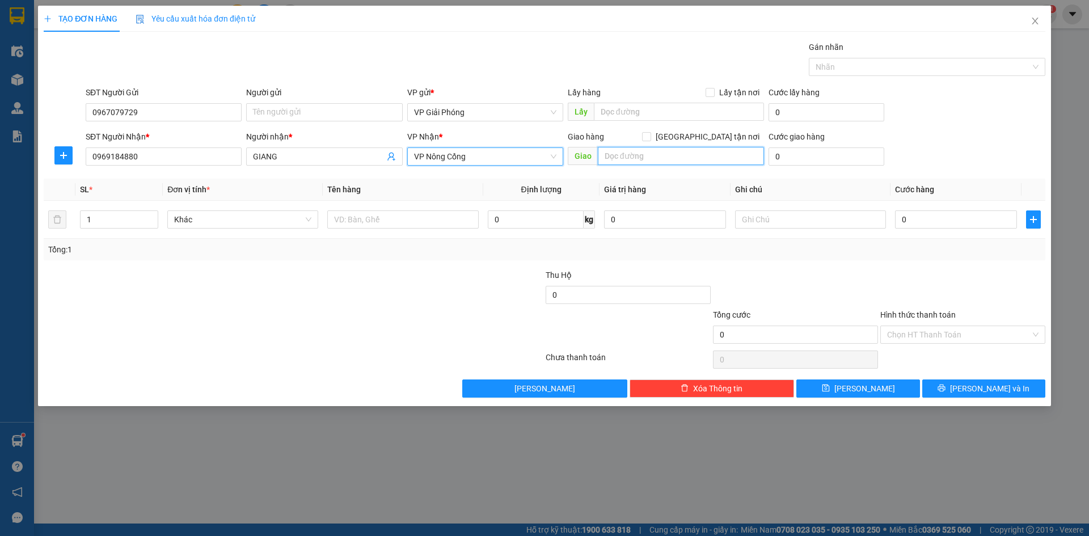
click at [625, 161] on input "text" at bounding box center [681, 156] width 166 height 18
type input "K1 [PERSON_NAME]"
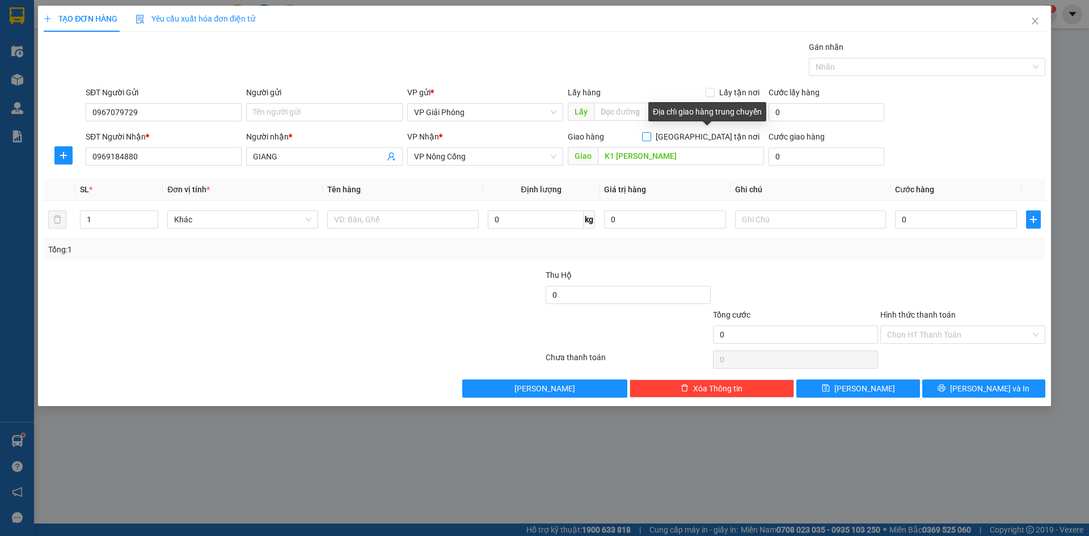
click at [650, 138] on input "[GEOGRAPHIC_DATA] tận nơi" at bounding box center [646, 136] width 8 height 8
checkbox input "true"
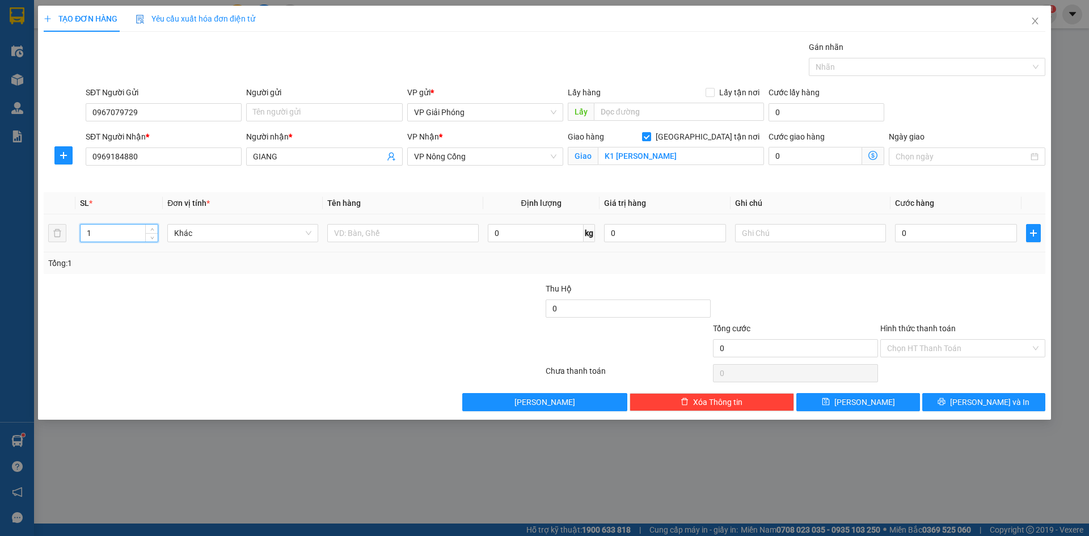
click at [132, 239] on input "1" at bounding box center [119, 233] width 77 height 17
click at [352, 234] on input "text" at bounding box center [402, 233] width 151 height 18
type input "TAB"
click at [914, 238] on input "0" at bounding box center [956, 233] width 122 height 18
type input "5"
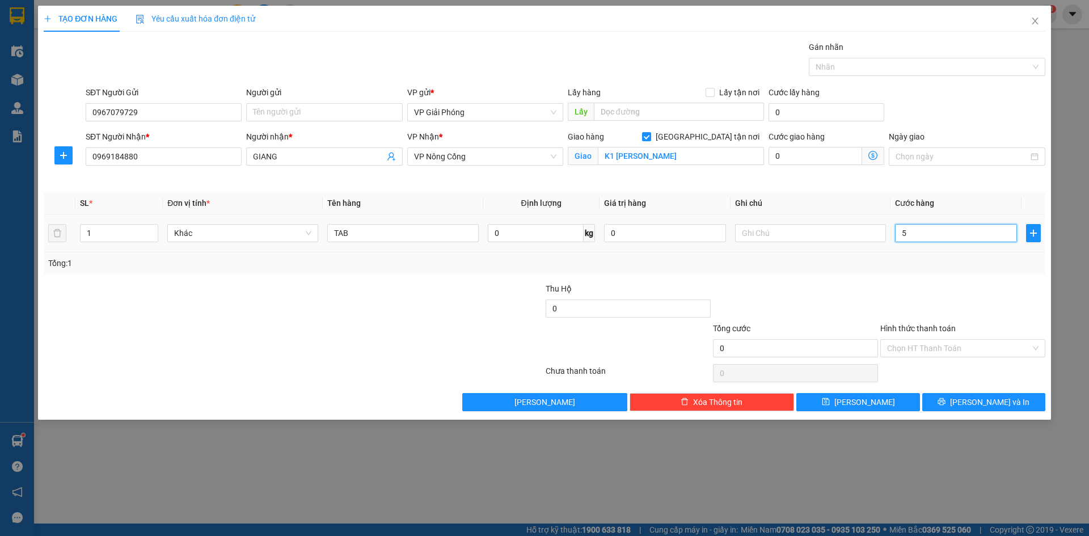
type input "5"
type input "50"
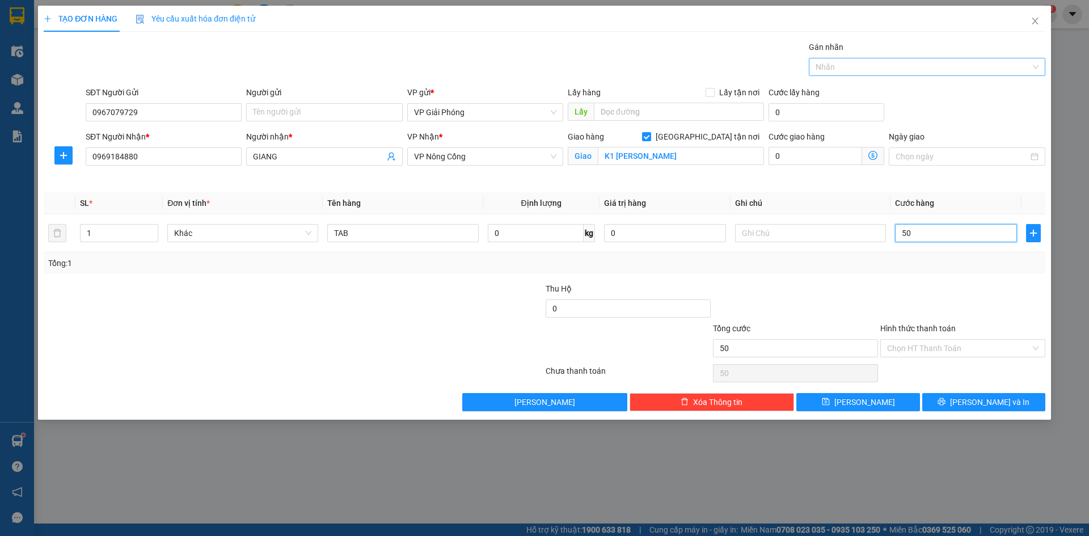
click at [867, 67] on div at bounding box center [922, 67] width 220 height 14
type input "50.000"
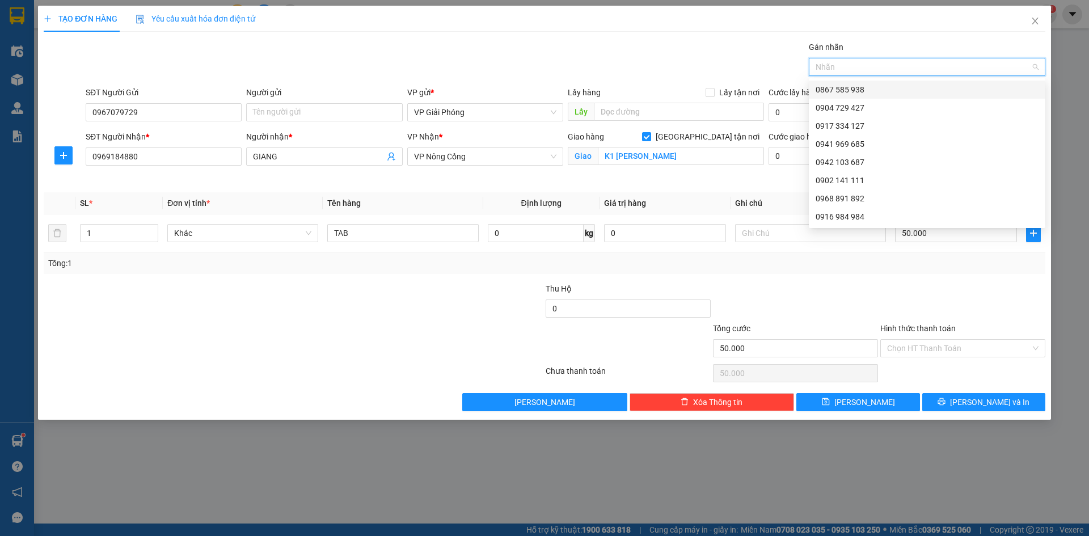
click at [873, 87] on div "0867 585 938" at bounding box center [927, 89] width 223 height 12
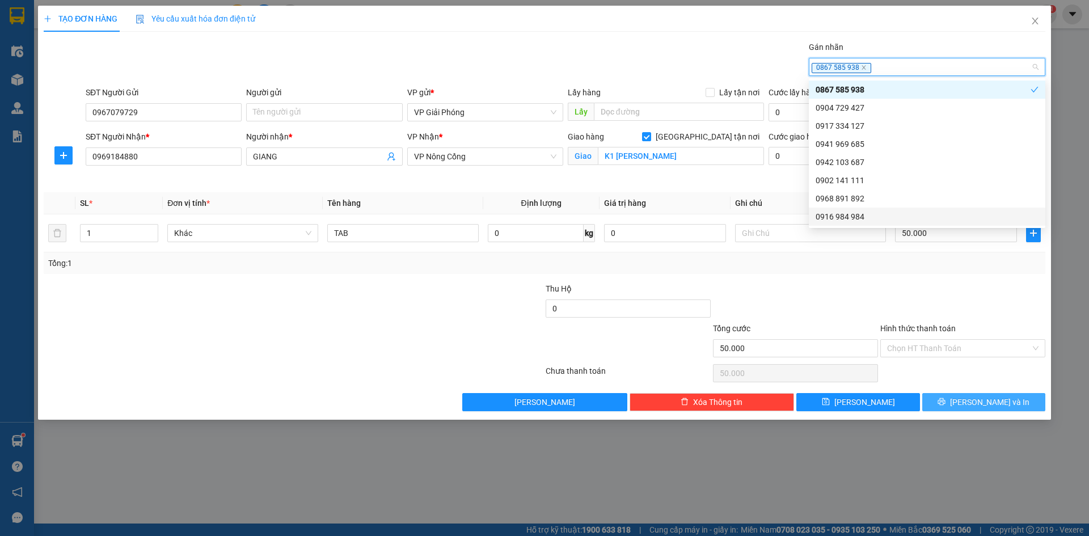
click at [957, 407] on button "[PERSON_NAME] và In" at bounding box center [984, 402] width 123 height 18
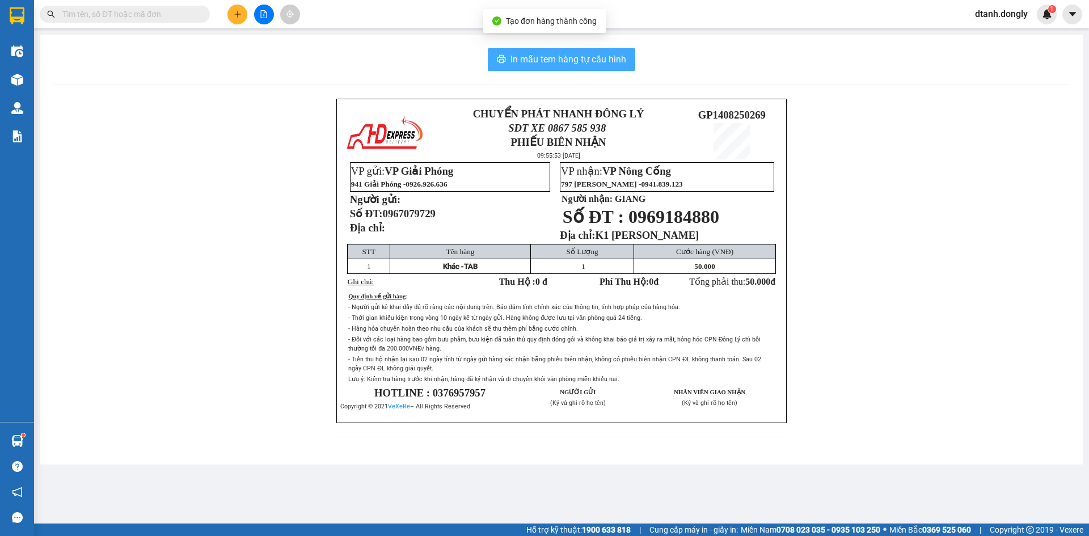
click at [582, 61] on span "In mẫu tem hàng tự cấu hình" at bounding box center [569, 59] width 116 height 14
